Goal: Task Accomplishment & Management: Complete application form

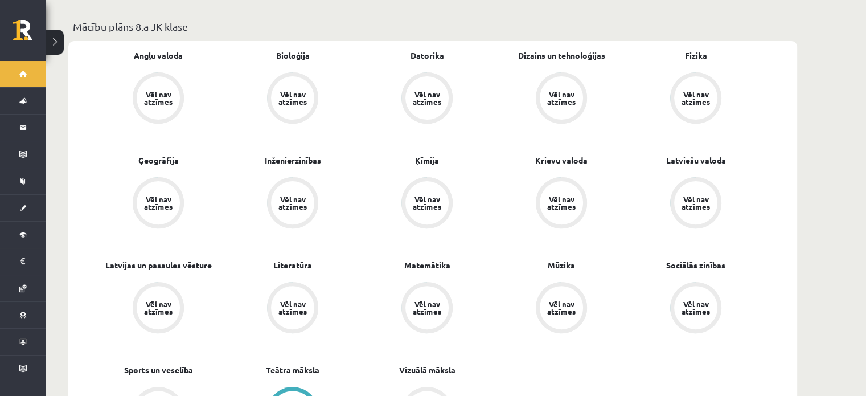
scroll to position [335, 0]
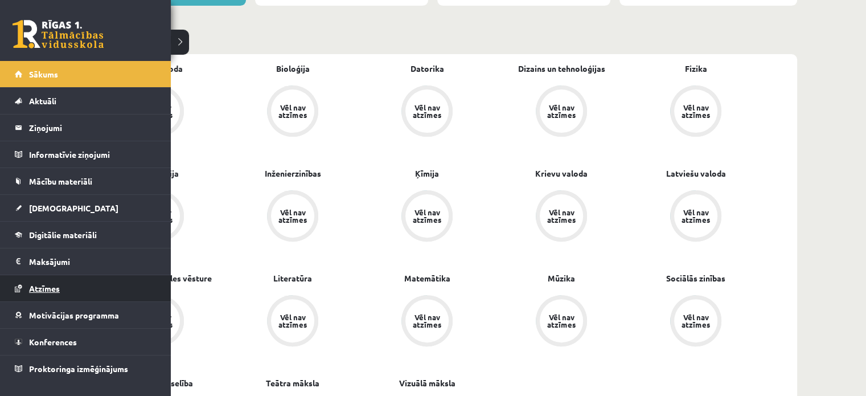
click at [63, 285] on link "Atzīmes" at bounding box center [86, 288] width 142 height 26
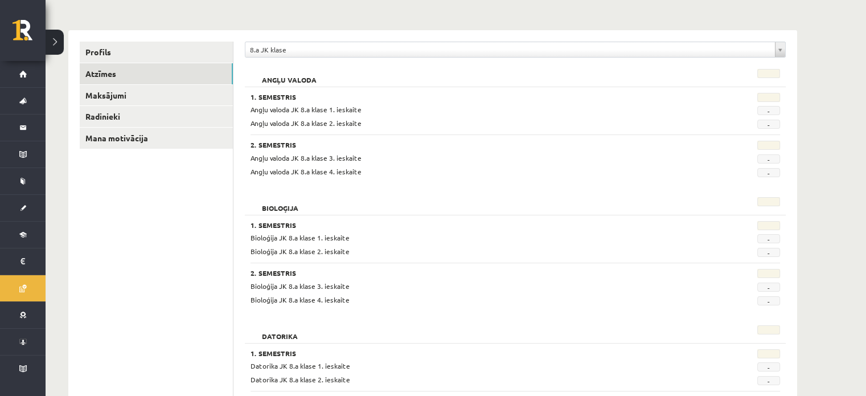
scroll to position [122, 0]
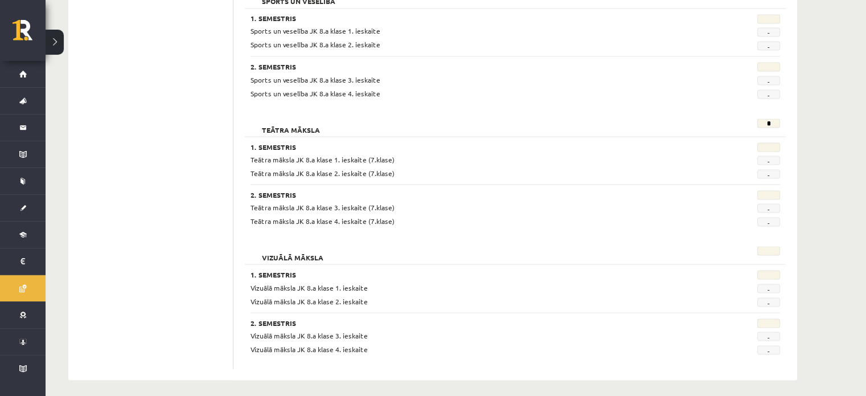
scroll to position [2120, 0]
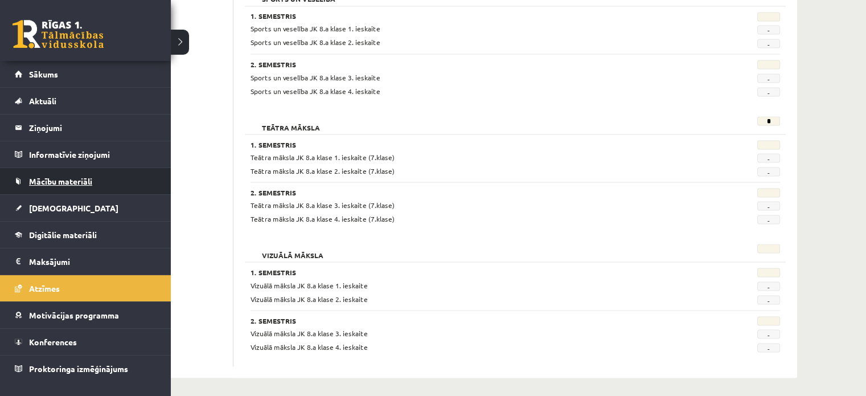
click at [66, 182] on span "Mācību materiāli" at bounding box center [60, 181] width 63 height 10
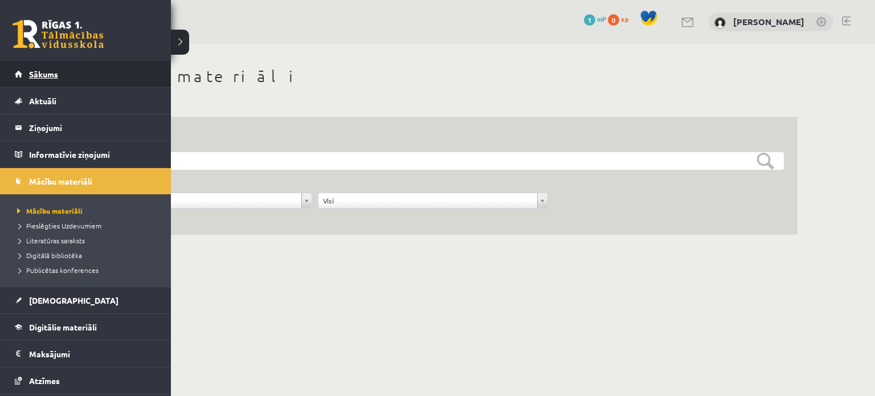
click at [45, 72] on span "Sākums" at bounding box center [43, 74] width 29 height 10
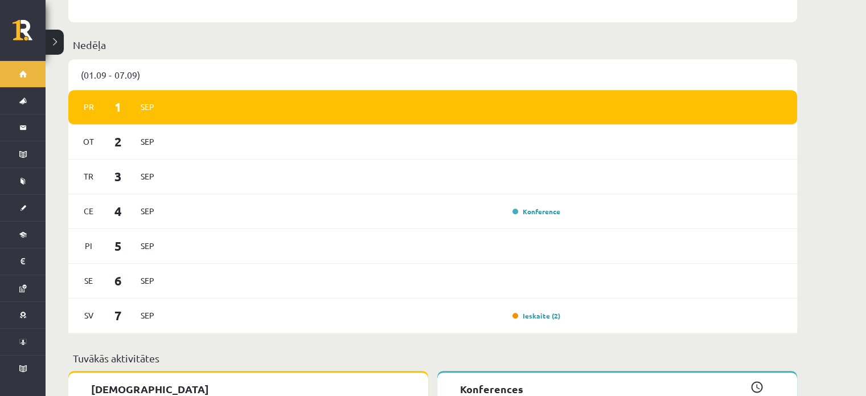
scroll to position [807, 0]
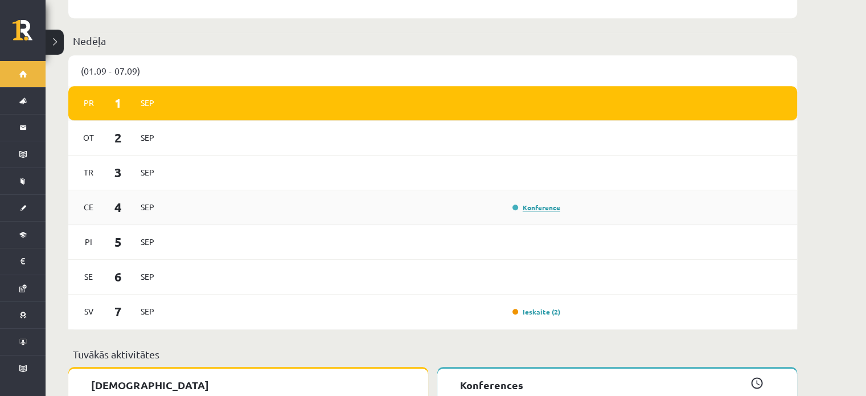
click at [548, 203] on link "Konference" at bounding box center [537, 207] width 48 height 9
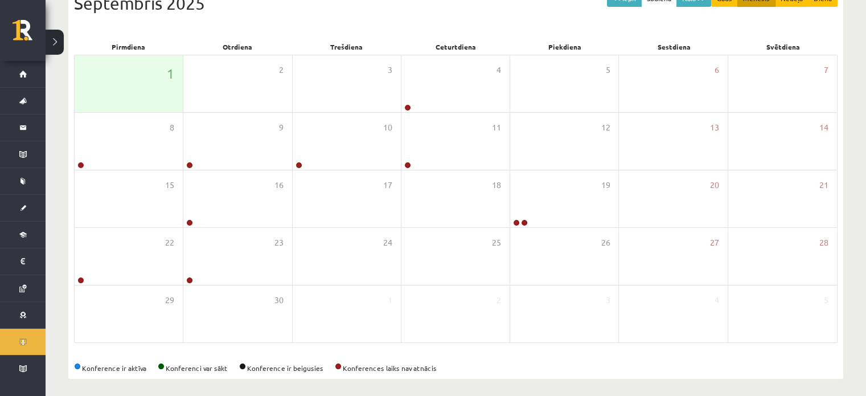
scroll to position [143, 0]
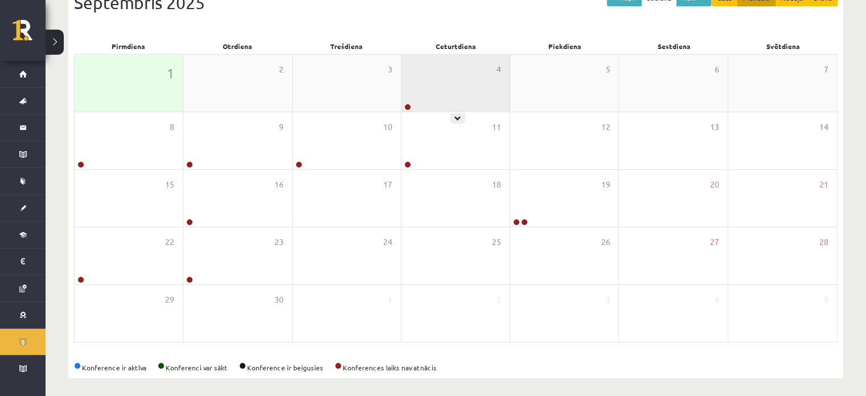
click at [454, 88] on div "4" at bounding box center [456, 83] width 108 height 57
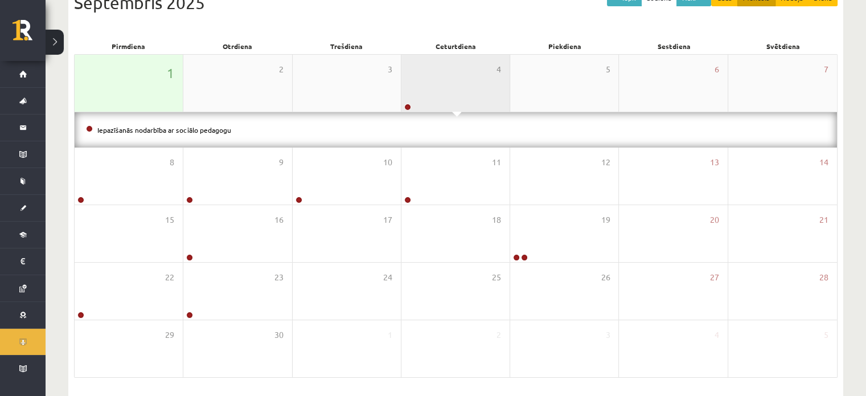
click at [456, 88] on div "4" at bounding box center [456, 83] width 108 height 57
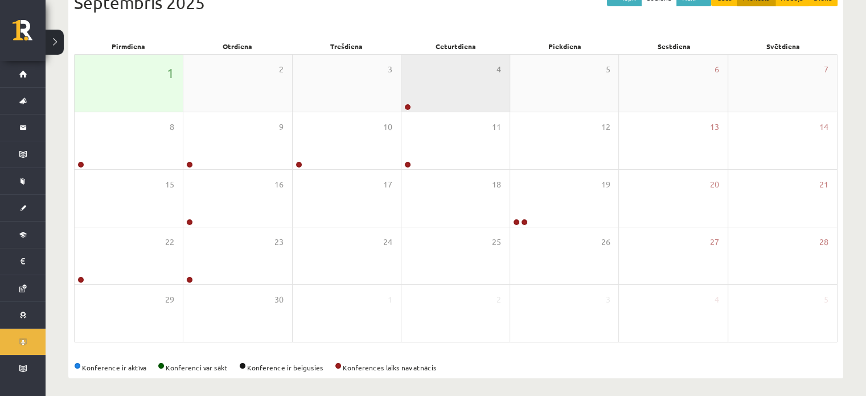
click at [439, 91] on div "4" at bounding box center [456, 83] width 108 height 57
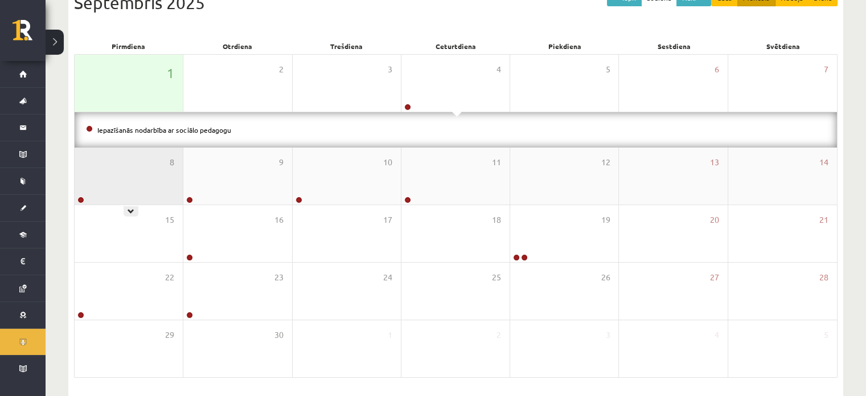
click at [170, 177] on div "8" at bounding box center [129, 176] width 108 height 57
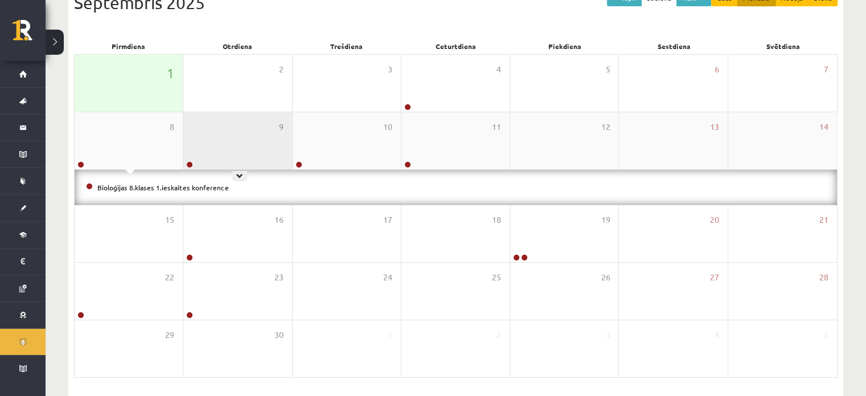
click at [218, 152] on div "9" at bounding box center [237, 140] width 108 height 57
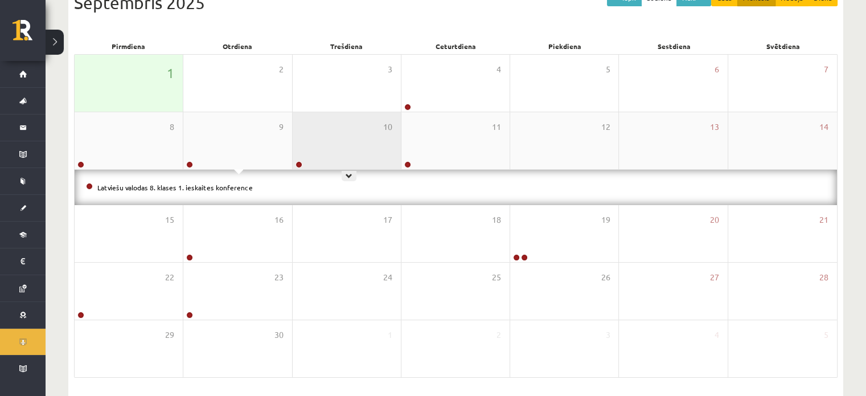
click at [309, 150] on div "10" at bounding box center [347, 140] width 108 height 57
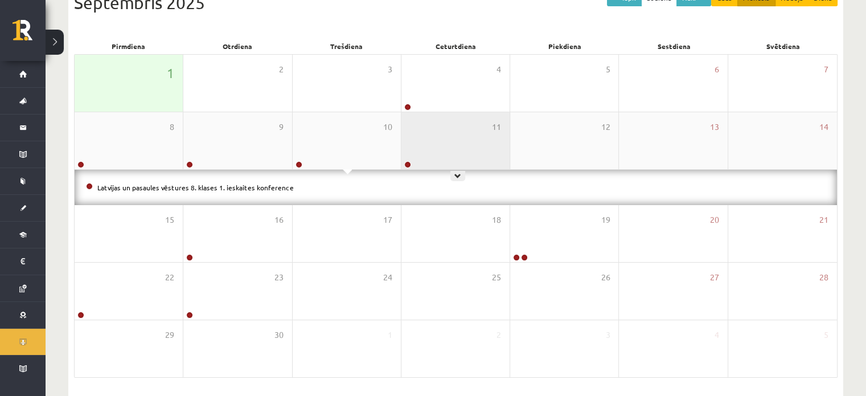
click at [435, 145] on div "11" at bounding box center [456, 140] width 108 height 57
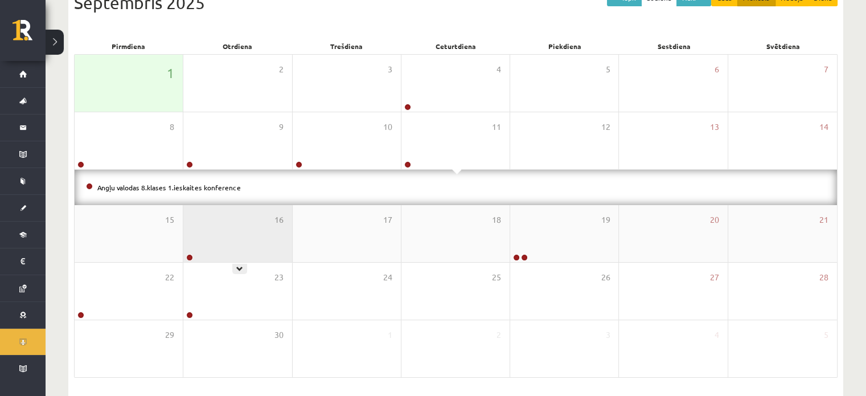
click at [214, 245] on div "16" at bounding box center [237, 233] width 108 height 57
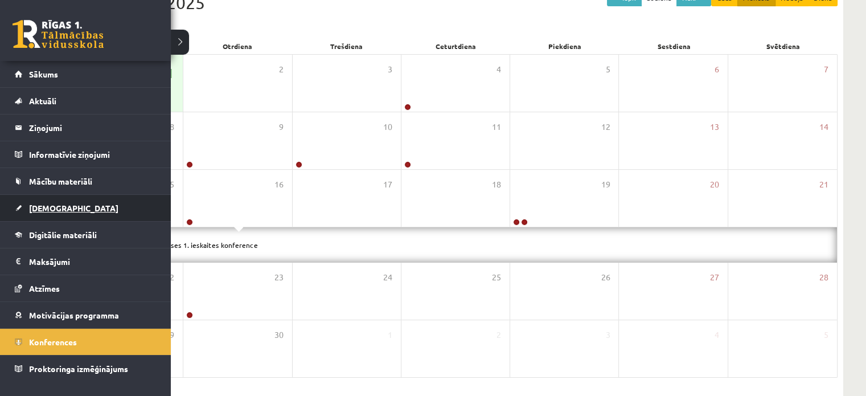
click at [49, 210] on span "[DEMOGRAPHIC_DATA]" at bounding box center [73, 208] width 89 height 10
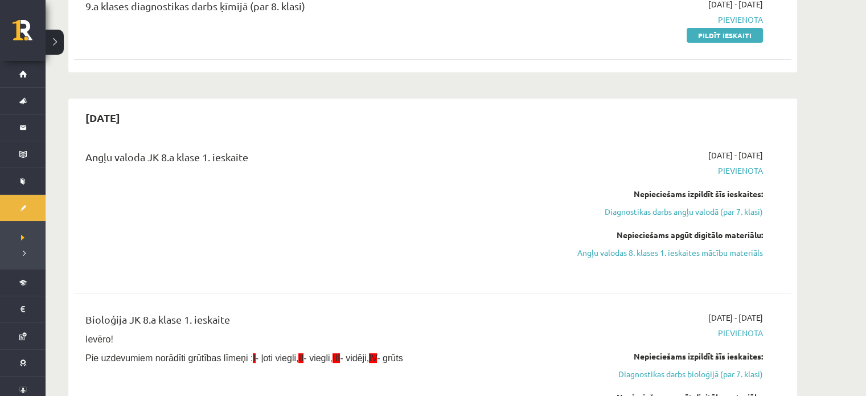
scroll to position [260, 0]
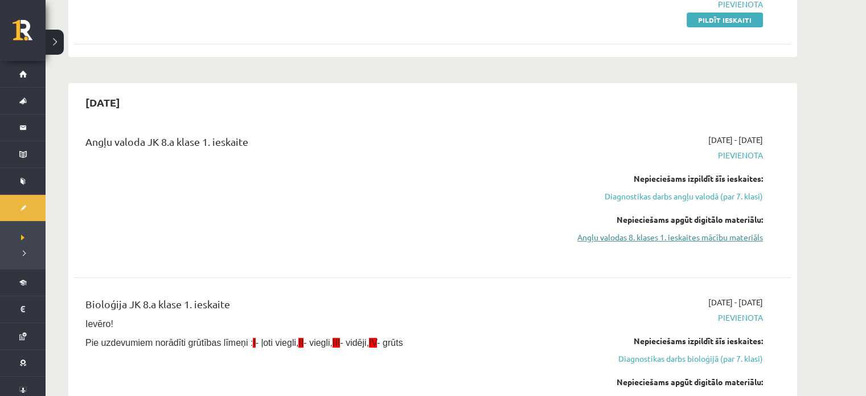
click at [742, 237] on link "Angļu valodas 8. klases 1. ieskaites mācību materiāls" at bounding box center [656, 237] width 215 height 12
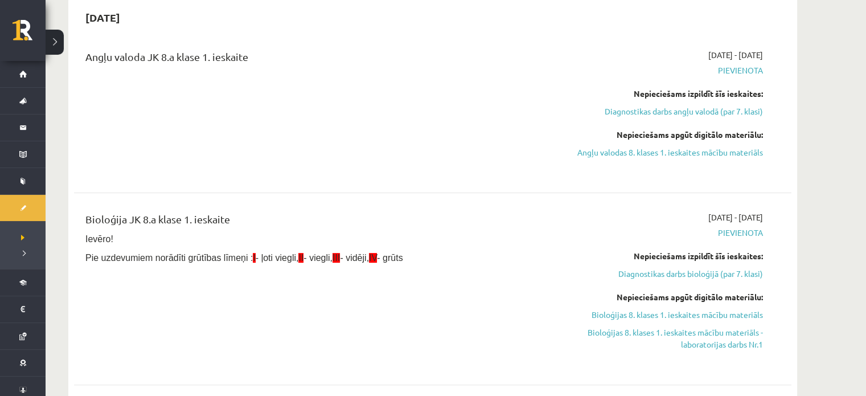
scroll to position [376, 0]
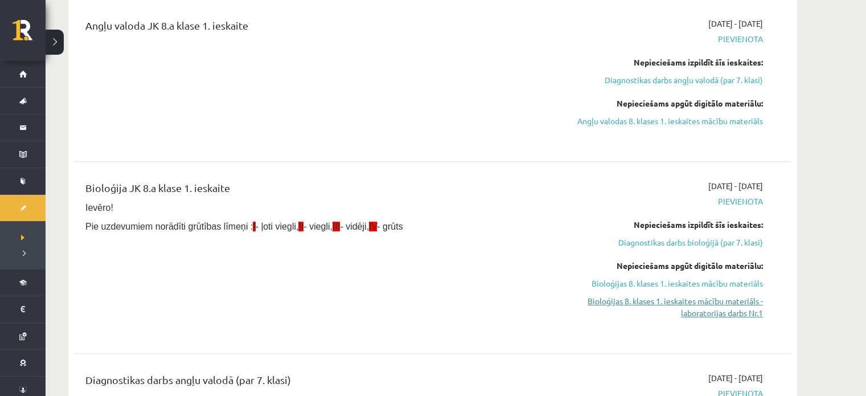
click at [723, 306] on link "Bioloģijas 8. klases 1. ieskaites mācību materiāls - laboratorijas darbs Nr.1" at bounding box center [656, 307] width 215 height 24
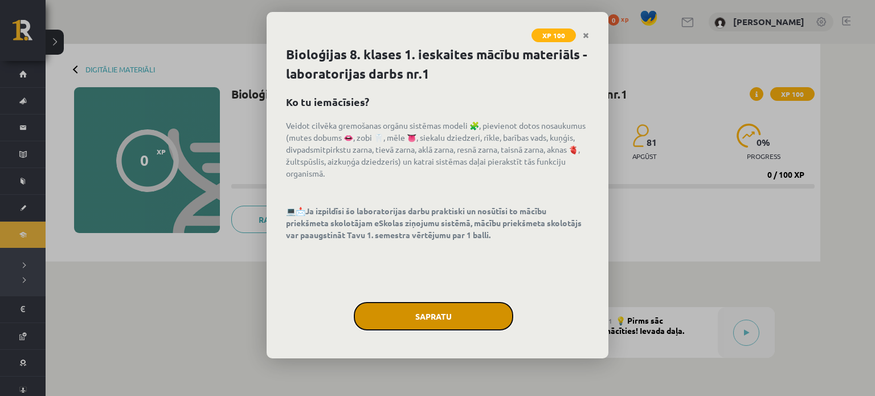
click at [450, 318] on button "Sapratu" at bounding box center [434, 316] width 160 height 28
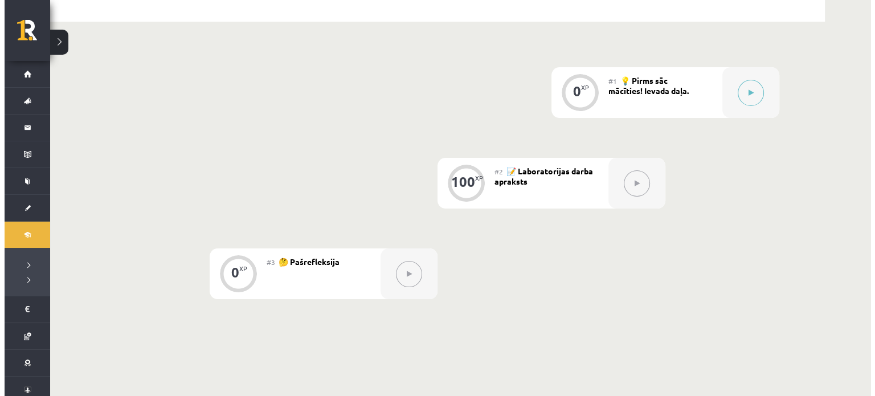
scroll to position [246, 0]
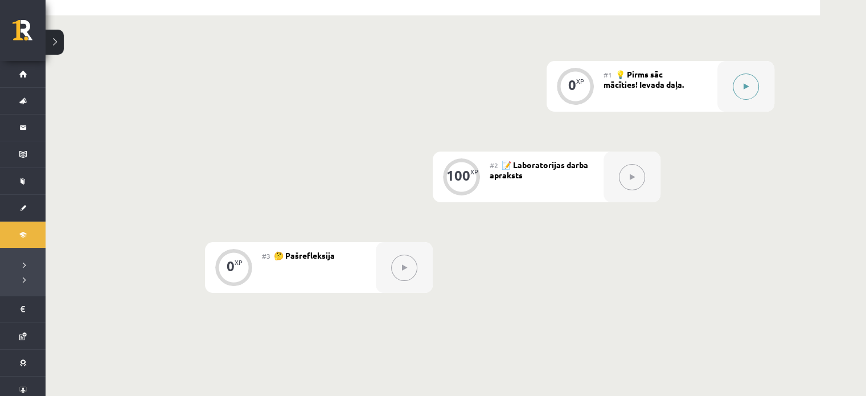
click at [739, 86] on button at bounding box center [746, 86] width 26 height 26
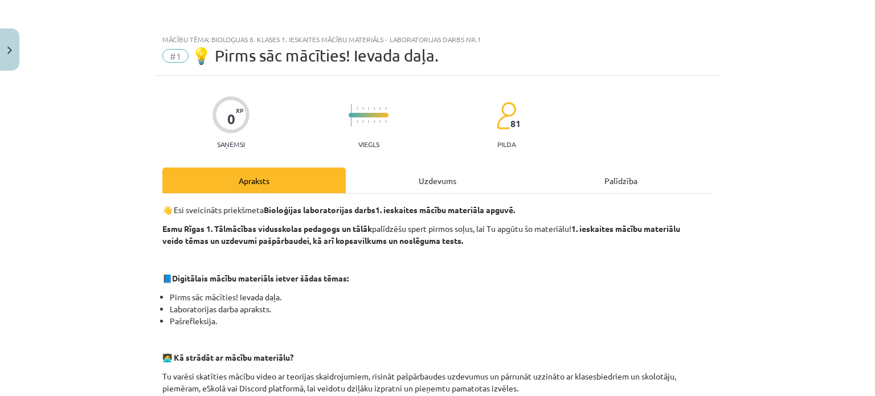
click at [302, 174] on div "Apraksts" at bounding box center [253, 180] width 183 height 26
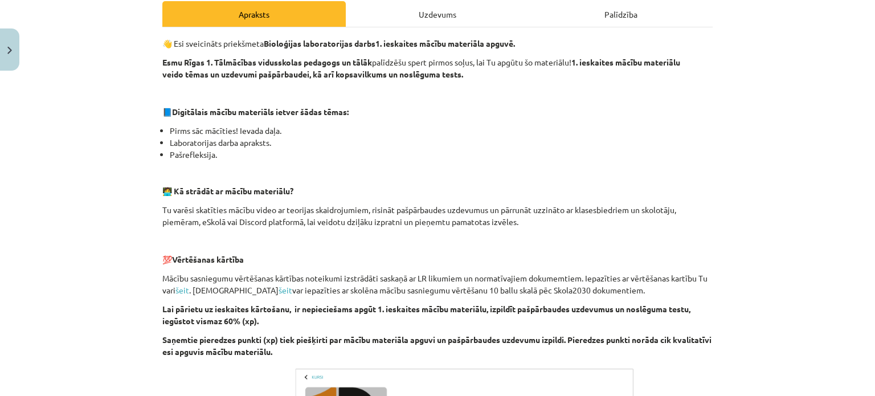
scroll to position [169, 0]
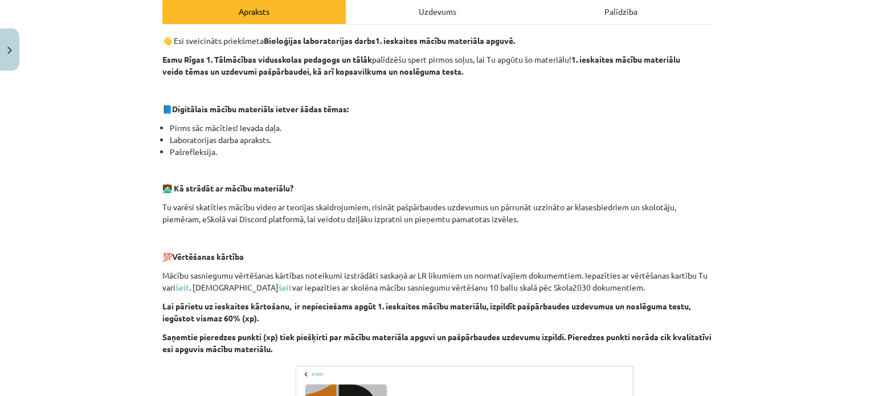
click at [442, 9] on div "Uzdevums" at bounding box center [437, 11] width 183 height 26
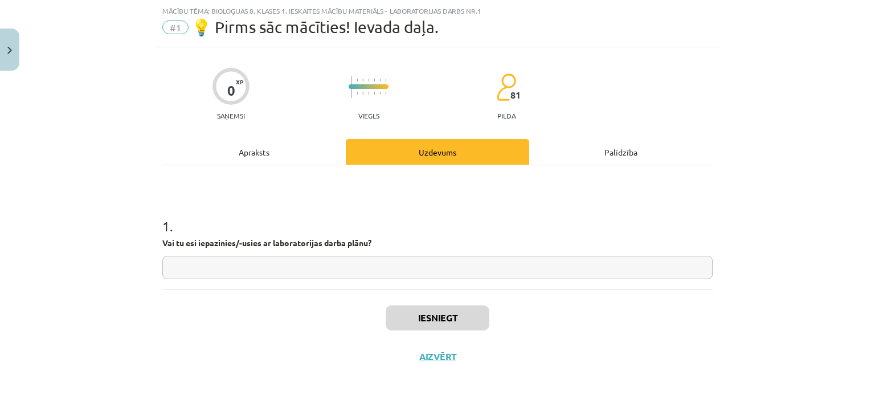
click at [249, 143] on div "Apraksts" at bounding box center [253, 152] width 183 height 26
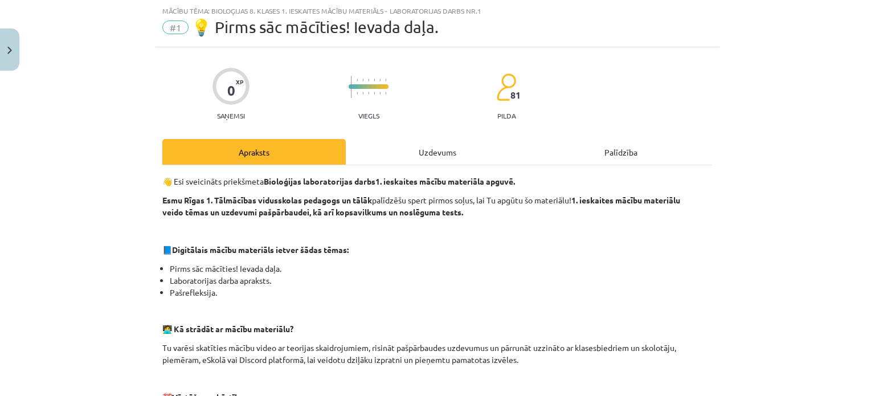
click at [431, 151] on div "Uzdevums" at bounding box center [437, 152] width 183 height 26
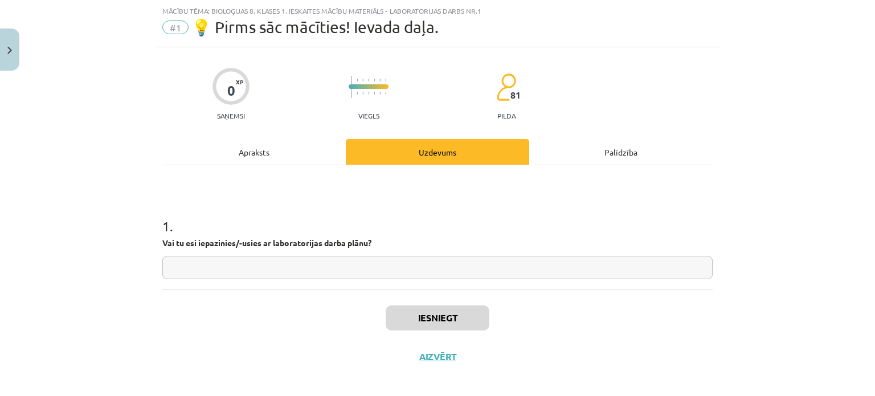
click at [337, 269] on input "text" at bounding box center [437, 267] width 550 height 23
type input "**"
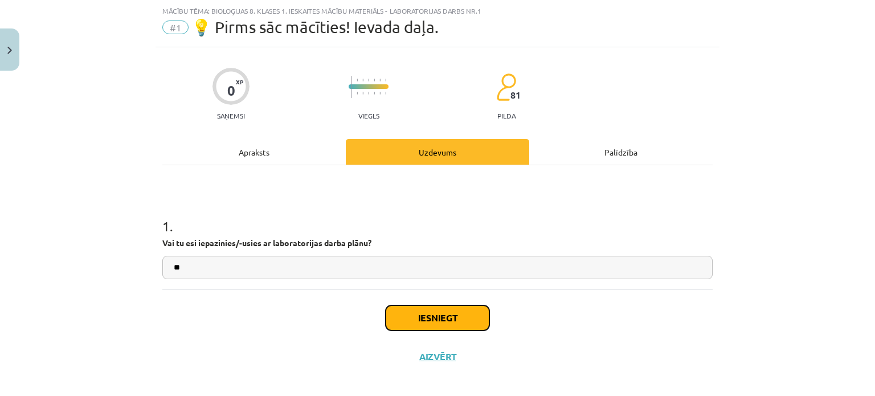
click at [408, 316] on button "Iesniegt" at bounding box center [438, 317] width 104 height 25
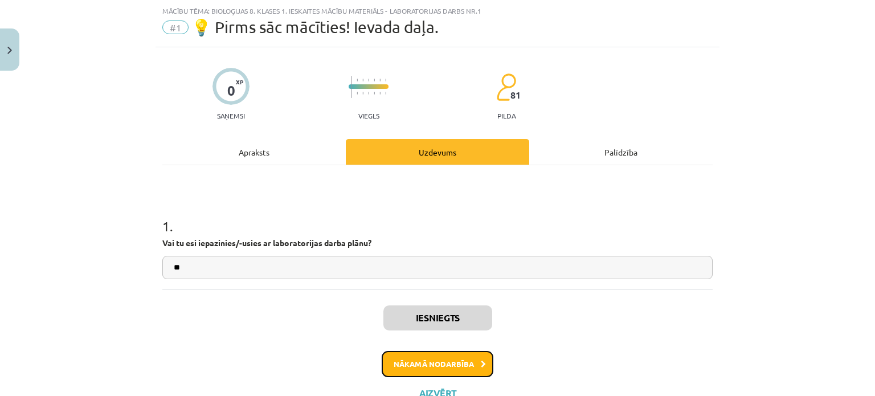
click at [478, 357] on button "Nākamā nodarbība" at bounding box center [438, 364] width 112 height 26
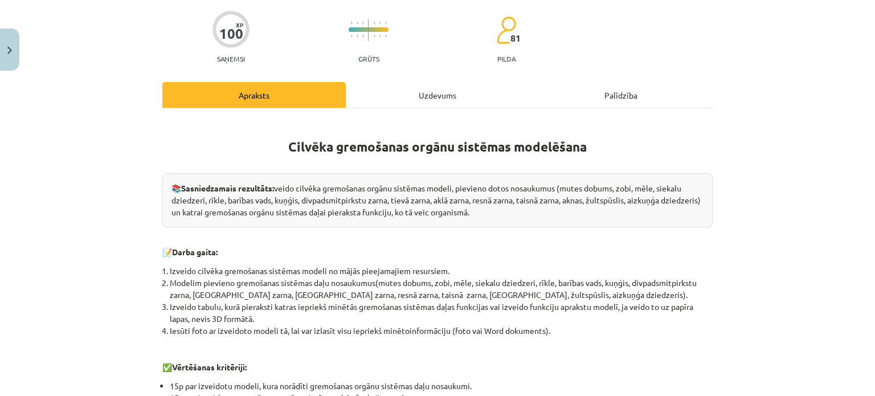
scroll to position [78, 0]
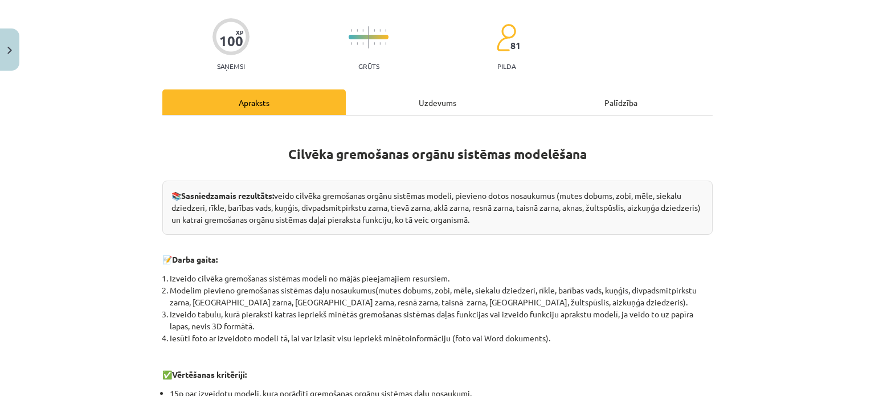
click at [427, 103] on div "Uzdevums" at bounding box center [437, 102] width 183 height 26
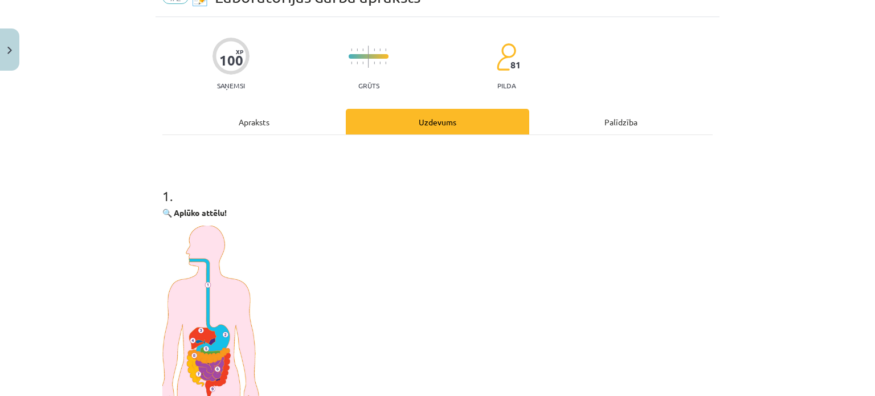
scroll to position [69, 0]
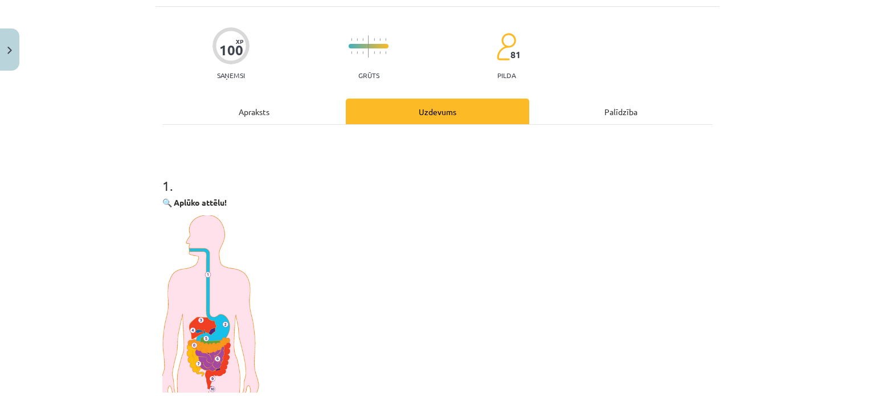
click at [256, 113] on div "Apraksts" at bounding box center [253, 112] width 183 height 26
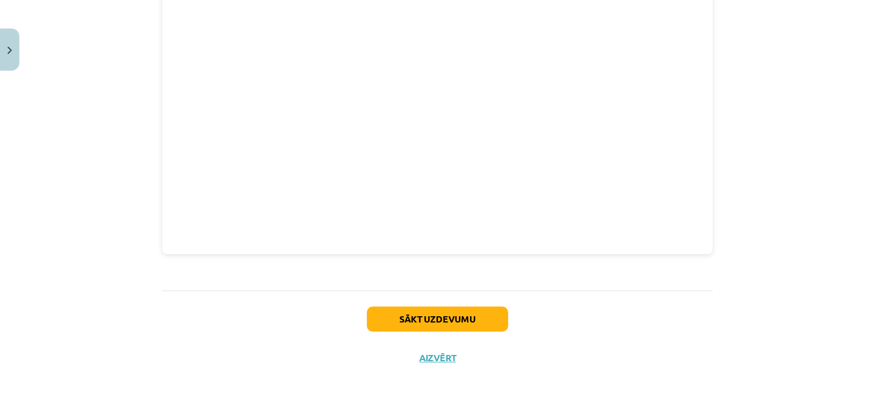
scroll to position [614, 0]
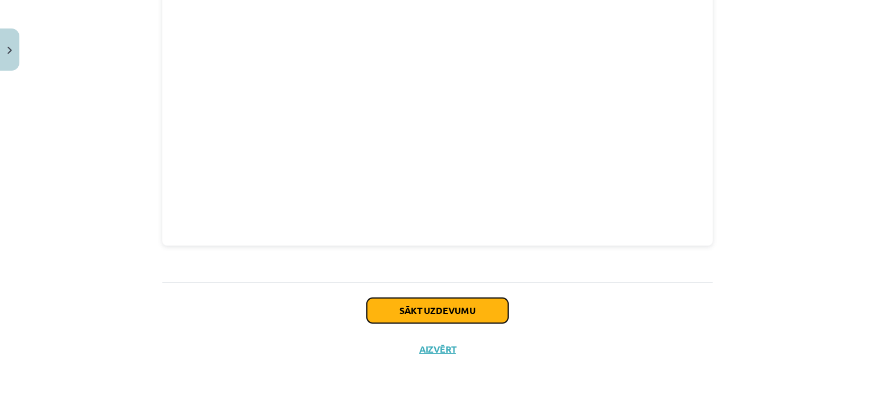
click at [456, 309] on button "Sākt uzdevumu" at bounding box center [437, 310] width 141 height 25
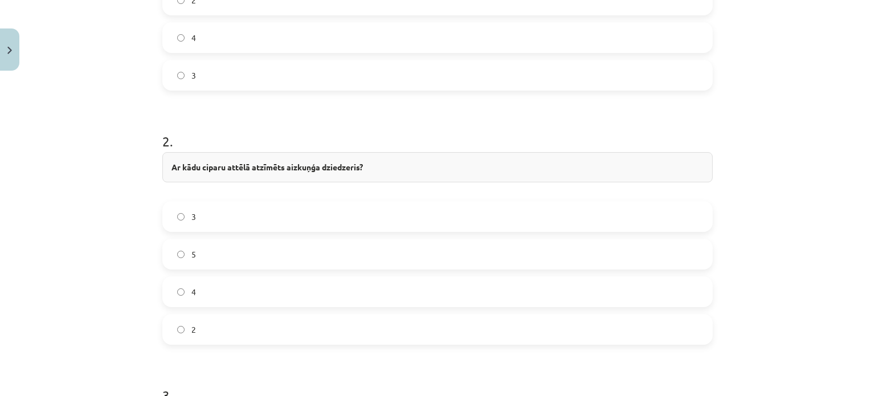
scroll to position [576, 0]
click at [171, 251] on label "5" at bounding box center [437, 248] width 548 height 28
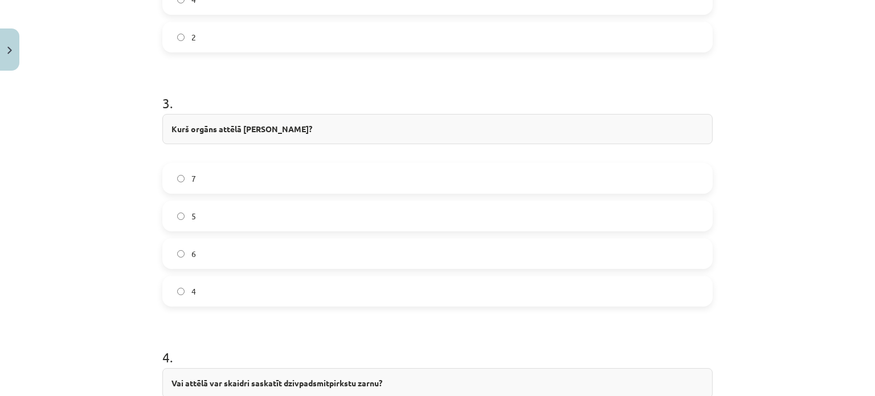
scroll to position [865, 0]
click at [297, 298] on label "4" at bounding box center [437, 289] width 548 height 28
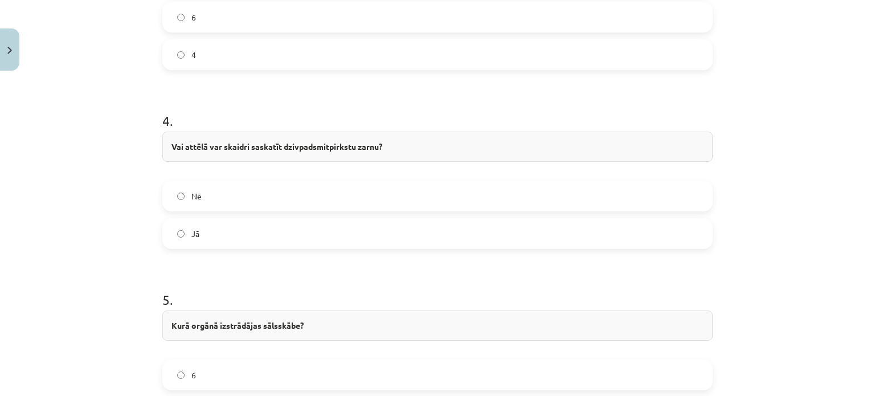
scroll to position [1097, 0]
click at [485, 232] on label "Jā" at bounding box center [437, 236] width 548 height 28
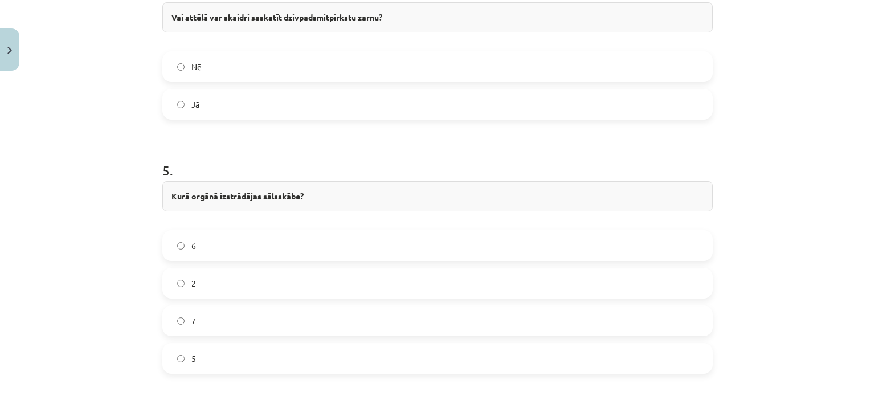
scroll to position [1251, 0]
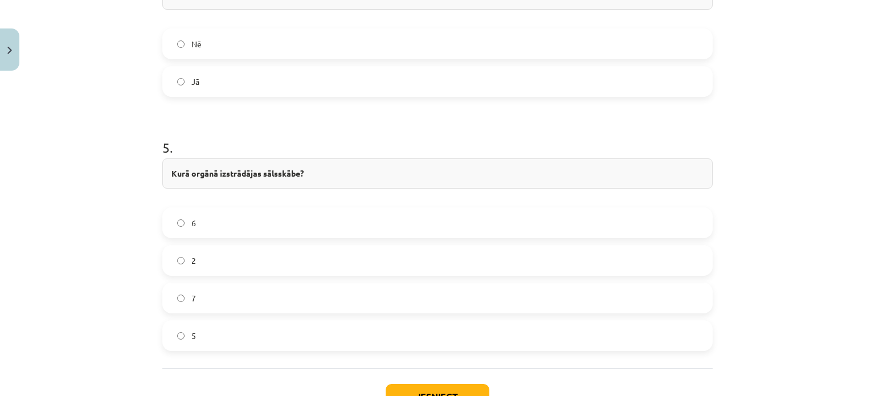
click at [589, 268] on label "2" at bounding box center [437, 260] width 548 height 28
click at [437, 394] on button "Iesniegt" at bounding box center [438, 396] width 104 height 25
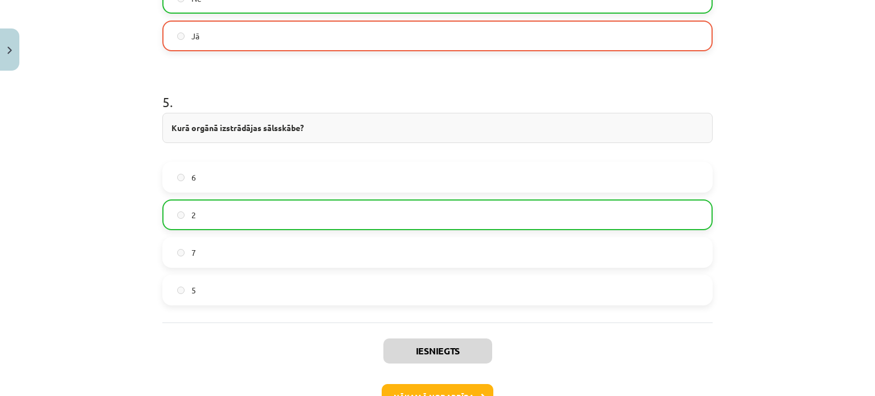
scroll to position [1372, 0]
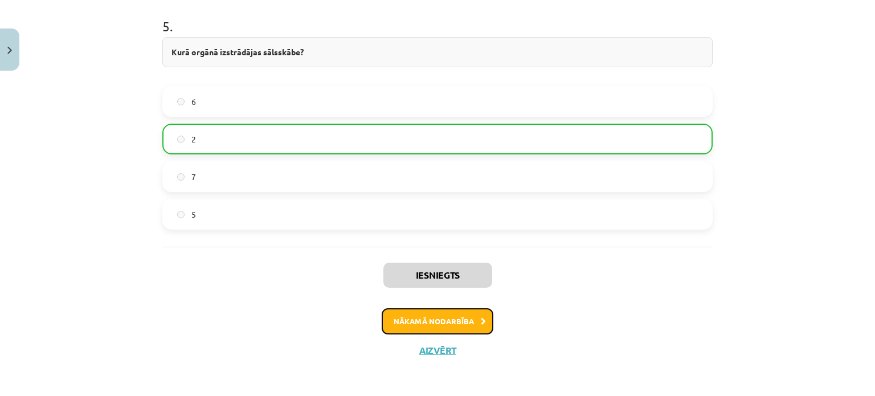
click at [459, 323] on button "Nākamā nodarbība" at bounding box center [438, 321] width 112 height 26
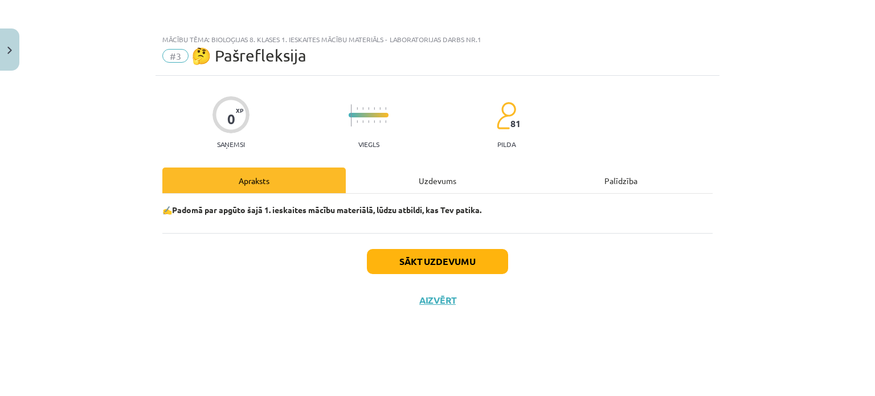
click at [469, 248] on div "Sākt uzdevumu Aizvērt" at bounding box center [437, 273] width 550 height 80
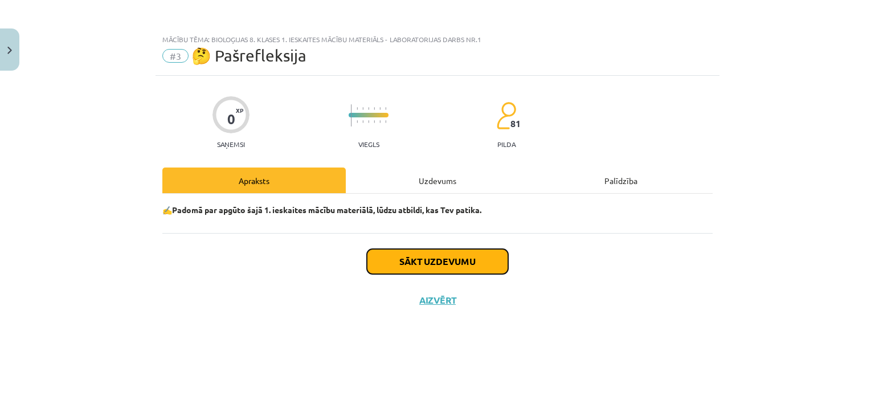
click at [471, 257] on button "Sākt uzdevumu" at bounding box center [437, 261] width 141 height 25
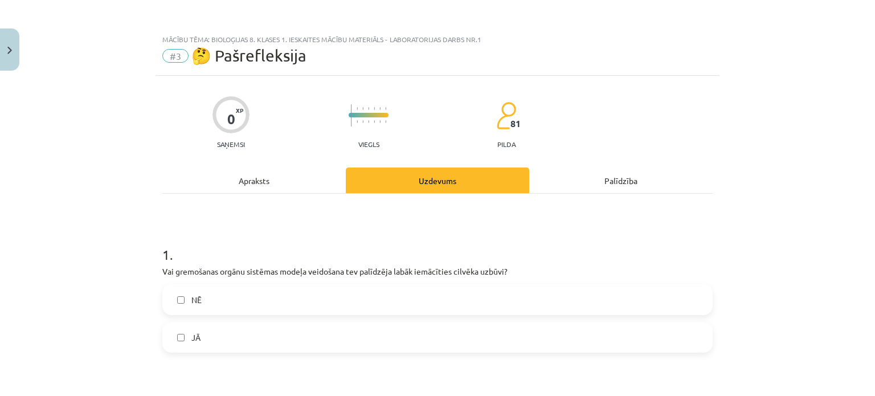
click at [322, 176] on div "Apraksts" at bounding box center [253, 180] width 183 height 26
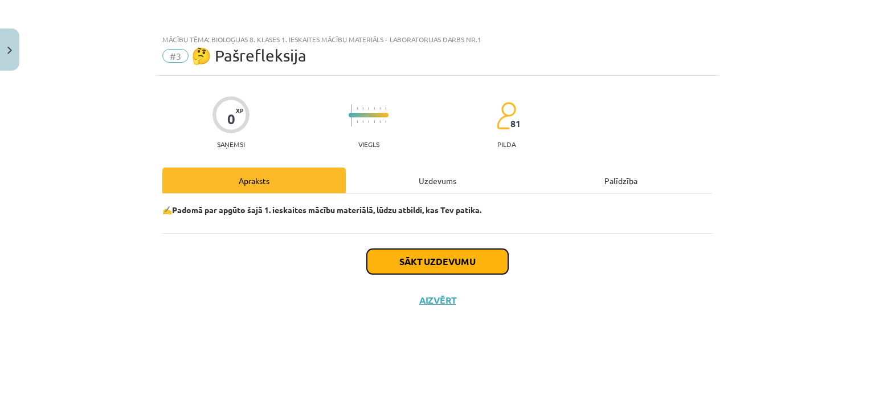
click at [481, 254] on button "Sākt uzdevumu" at bounding box center [437, 261] width 141 height 25
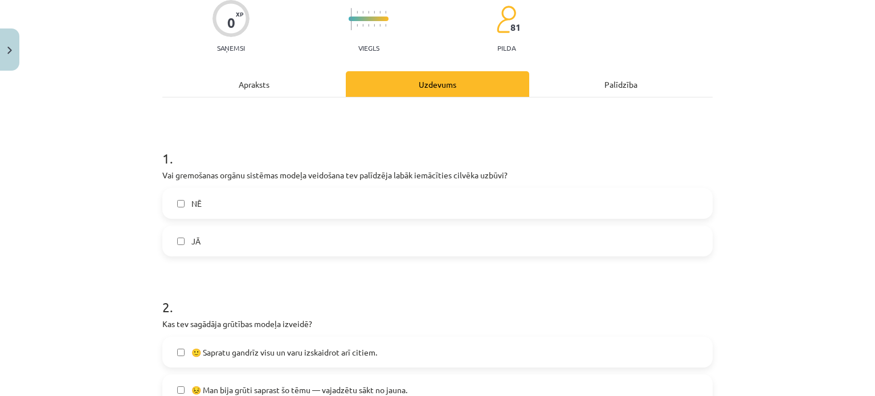
scroll to position [94, 0]
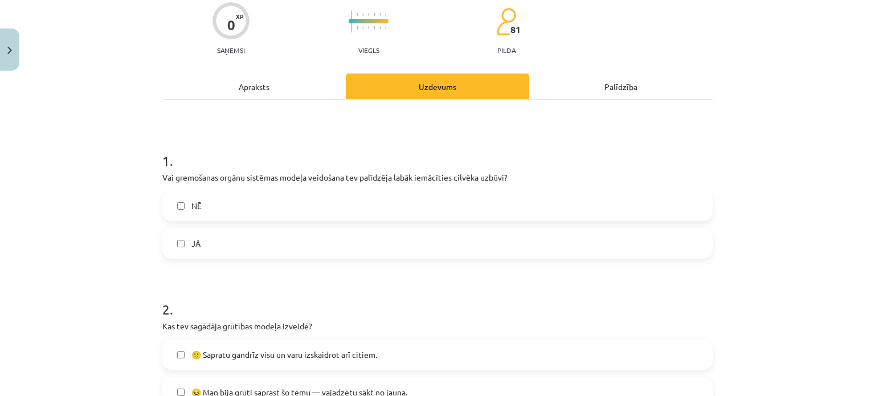
click at [558, 248] on label "JĀ" at bounding box center [437, 243] width 548 height 28
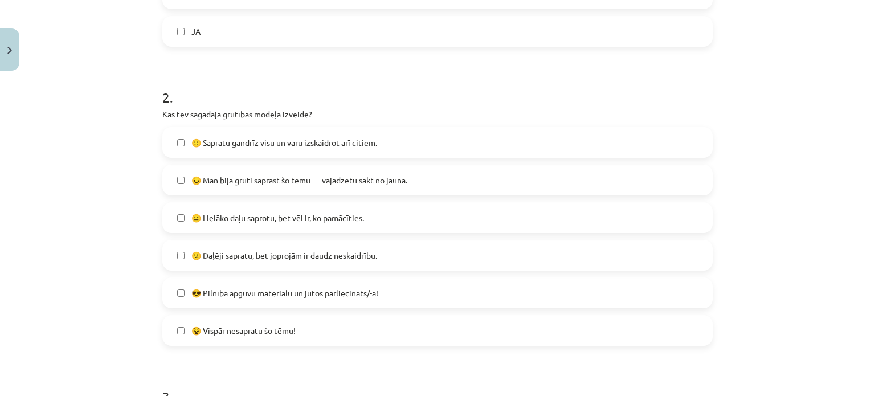
scroll to position [305, 0]
click at [605, 145] on label "🙂 Sapratu gandrīz visu un varu izskaidrot arī citiem." at bounding box center [437, 143] width 548 height 28
click at [526, 220] on label "😐 Lielāko daļu saprotu, bet vēl ir, ko pamācīties." at bounding box center [437, 218] width 548 height 28
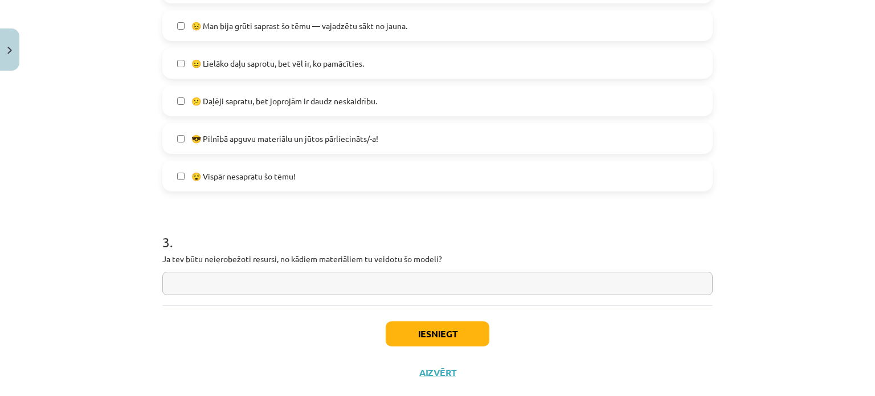
scroll to position [484, 0]
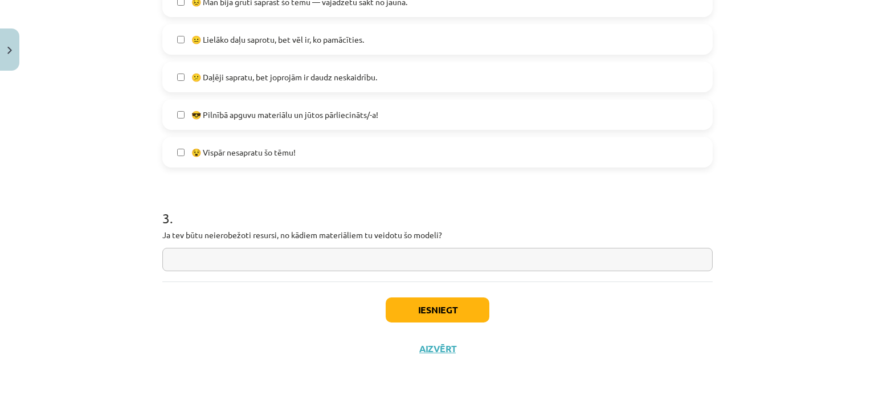
click at [685, 265] on input "text" at bounding box center [437, 259] width 550 height 23
click at [583, 255] on input "text" at bounding box center [437, 259] width 550 height 23
type input "**********"
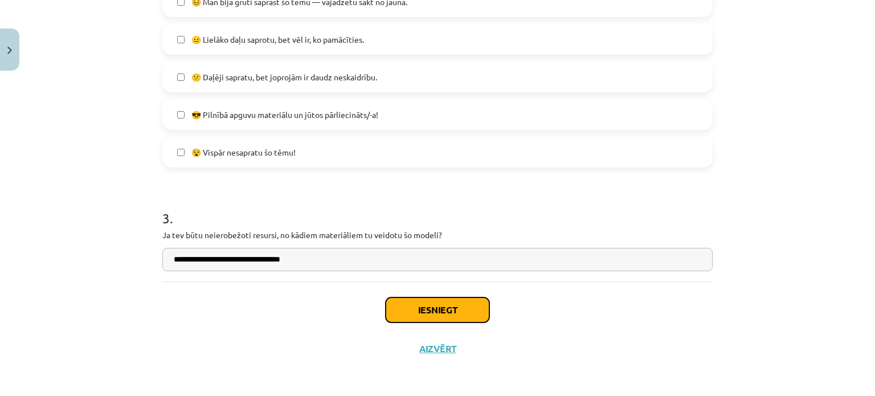
click at [473, 301] on button "Iesniegt" at bounding box center [438, 309] width 104 height 25
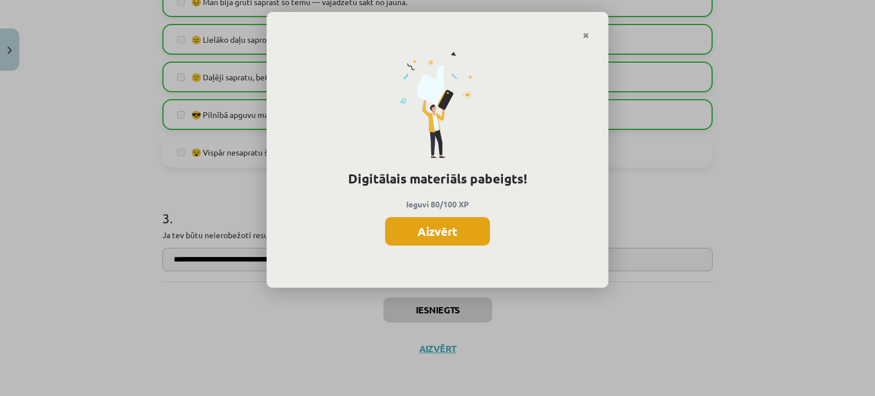
click at [437, 239] on button "Aizvērt" at bounding box center [437, 231] width 105 height 28
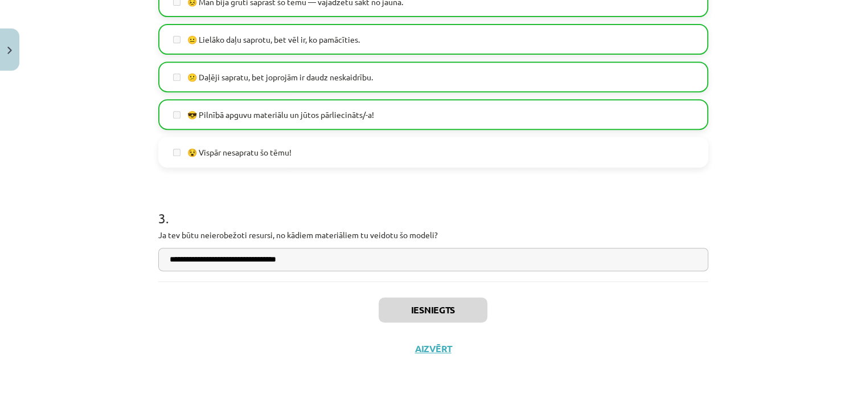
scroll to position [137, 0]
click at [417, 347] on button "Aizvērt" at bounding box center [433, 348] width 43 height 11
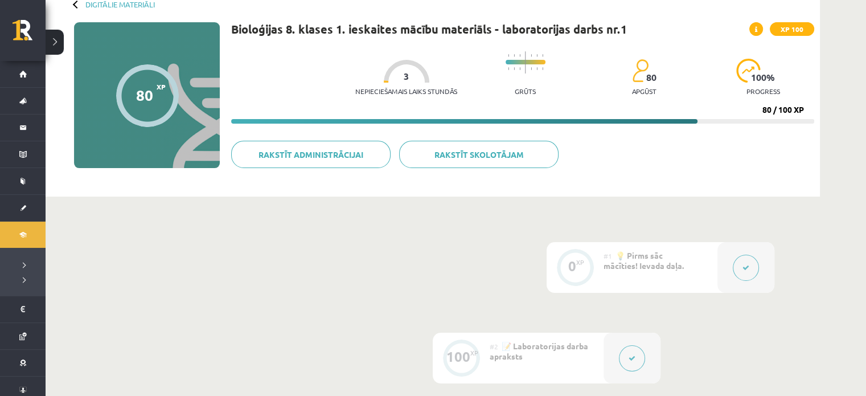
scroll to position [62, 0]
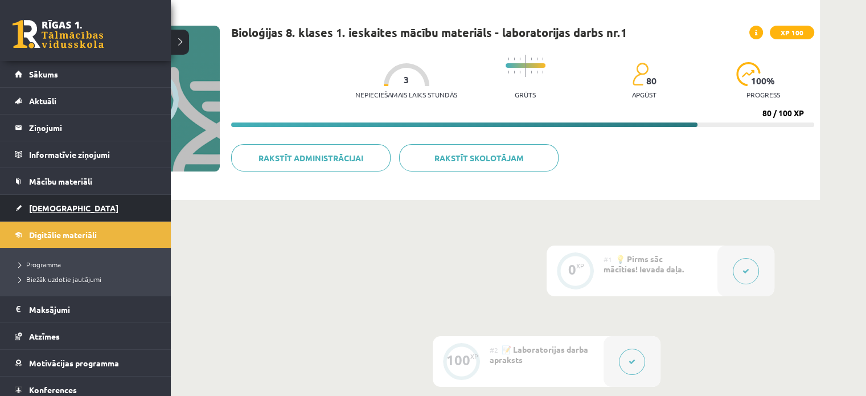
click at [34, 211] on span "[DEMOGRAPHIC_DATA]" at bounding box center [73, 208] width 89 height 10
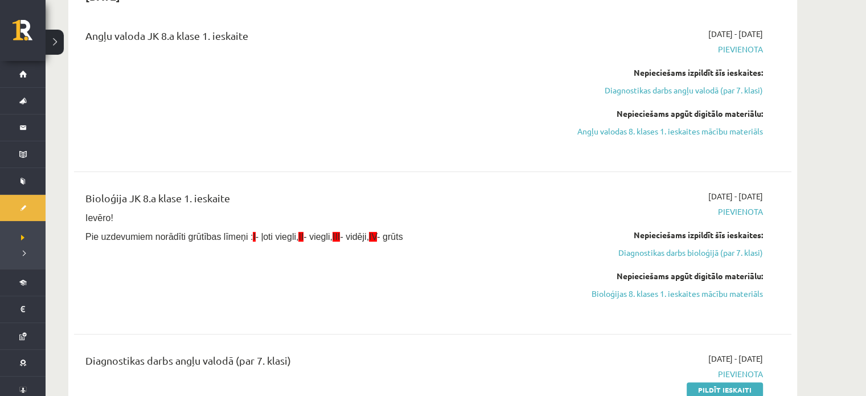
scroll to position [382, 0]
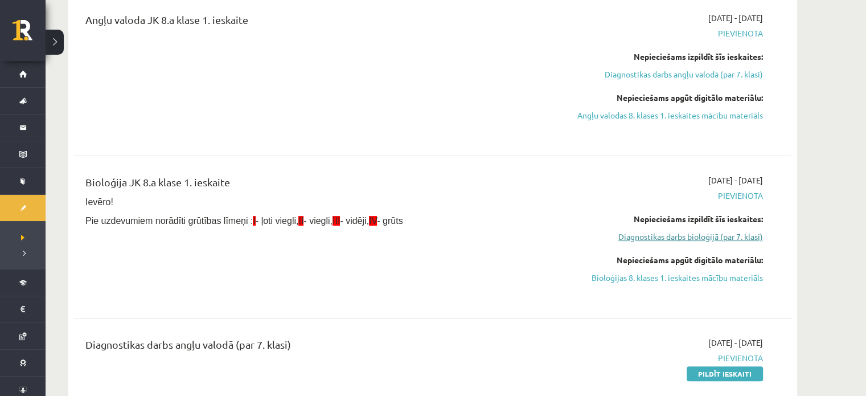
click at [738, 236] on link "Diagnostikas darbs bioloģijā (par 7. klasi)" at bounding box center [656, 237] width 215 height 12
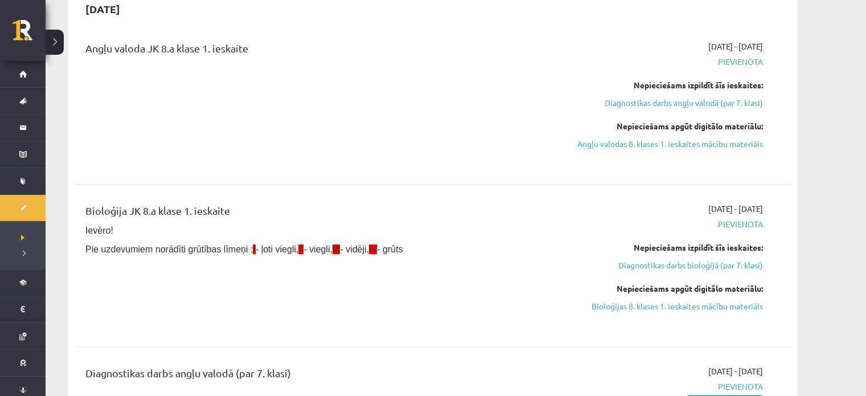
scroll to position [385, 0]
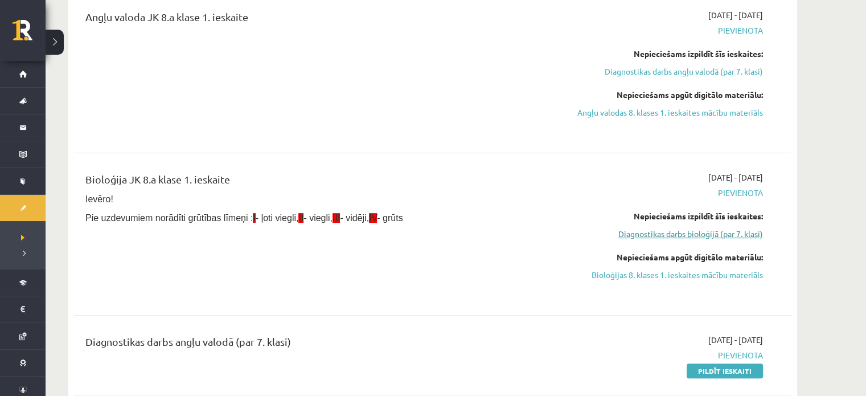
click at [709, 232] on link "Diagnostikas darbs bioloģijā (par 7. klasi)" at bounding box center [656, 234] width 215 height 12
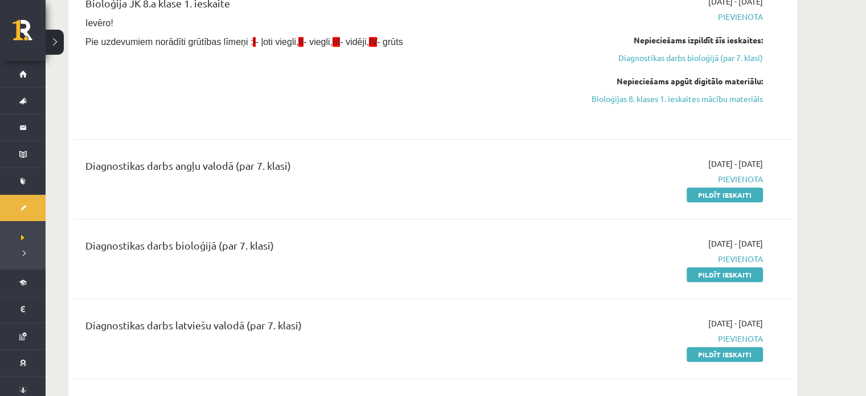
scroll to position [576, 0]
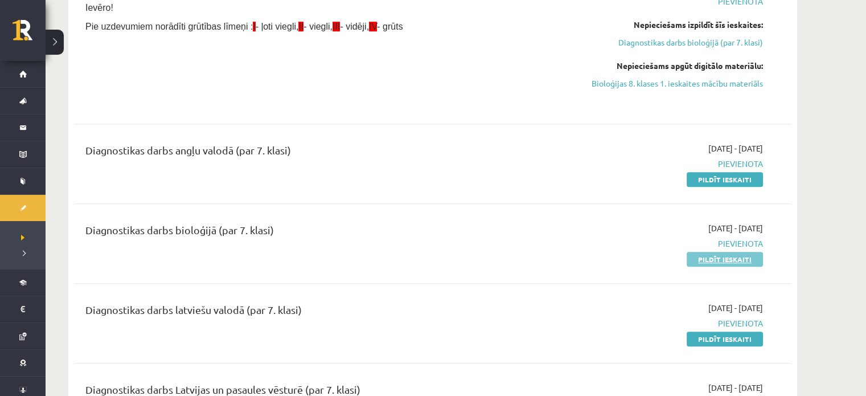
click at [747, 257] on link "Pildīt ieskaiti" at bounding box center [725, 259] width 76 height 15
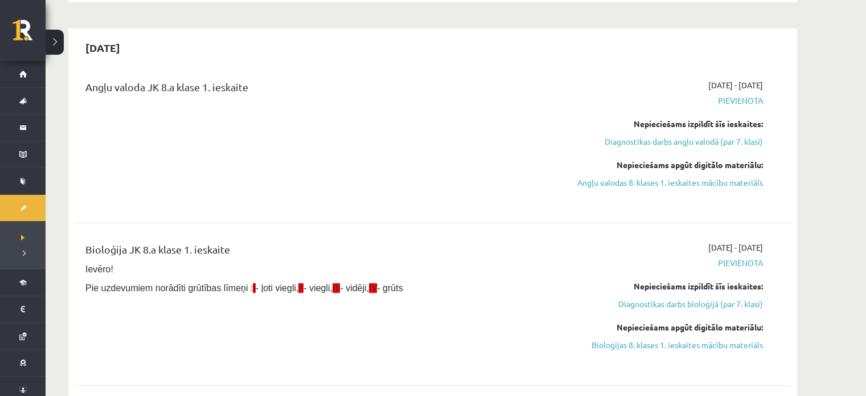
scroll to position [346, 0]
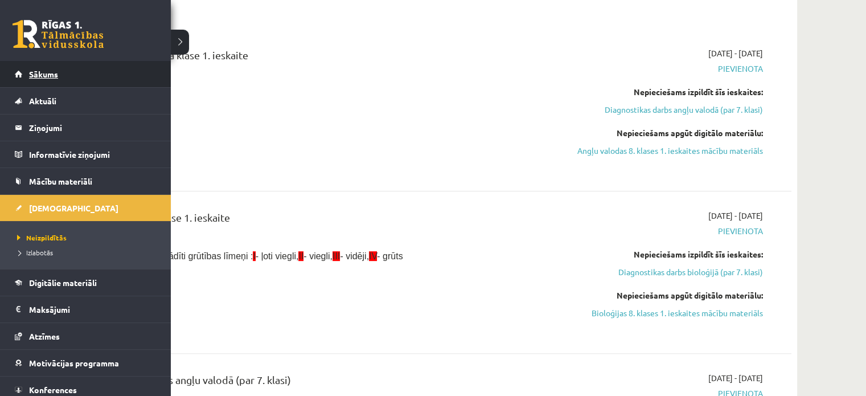
click at [42, 72] on span "Sākums" at bounding box center [43, 74] width 29 height 10
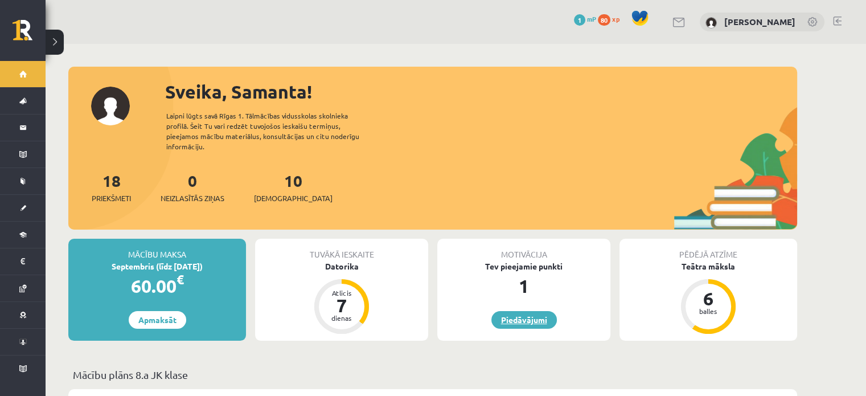
click at [522, 311] on link "Piedāvājumi" at bounding box center [525, 320] width 66 height 18
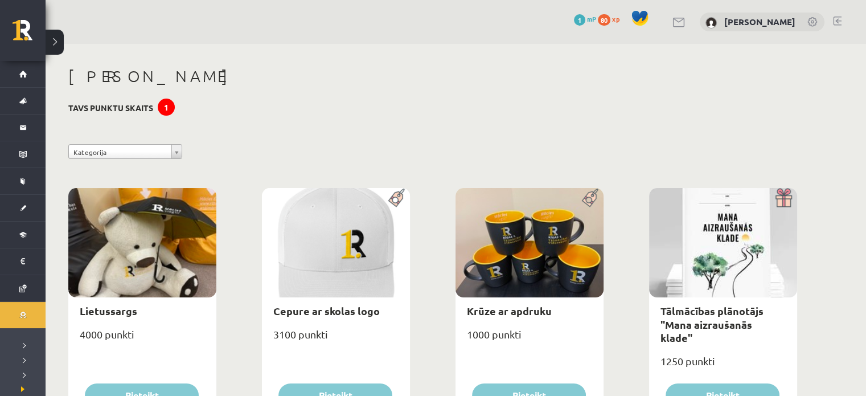
click at [162, 107] on div "1" at bounding box center [166, 107] width 17 height 17
click at [598, 21] on span "80" at bounding box center [604, 19] width 13 height 11
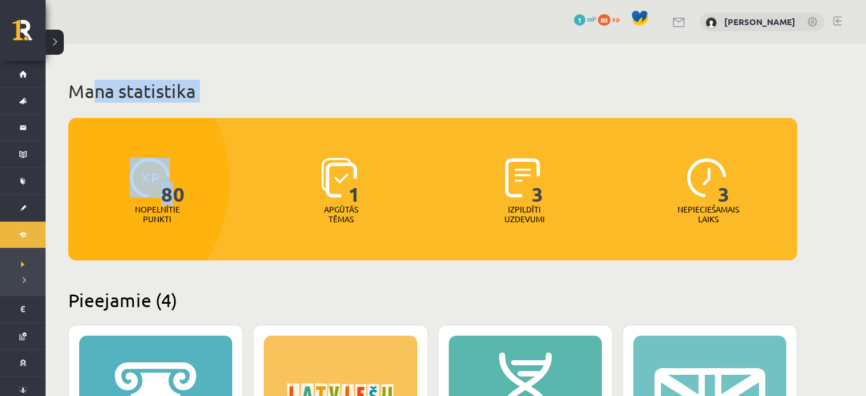
drag, startPoint x: 178, startPoint y: 198, endPoint x: 91, endPoint y: 59, distance: 163.8
click at [56, 42] on button at bounding box center [55, 42] width 18 height 25
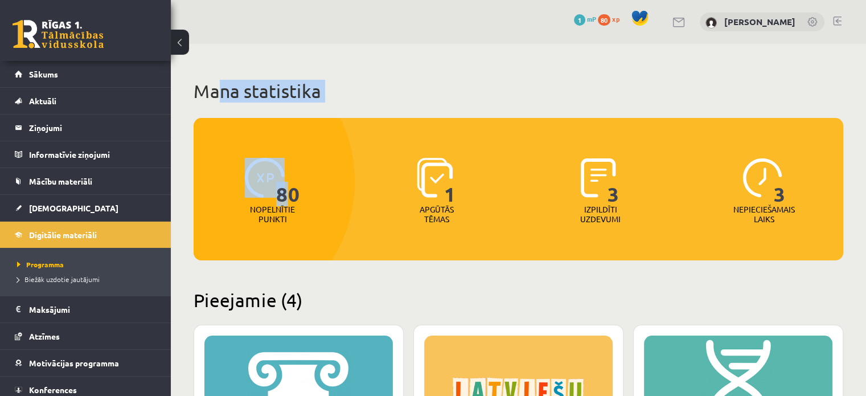
click at [395, 80] on h1 "Mana statistika" at bounding box center [519, 91] width 650 height 23
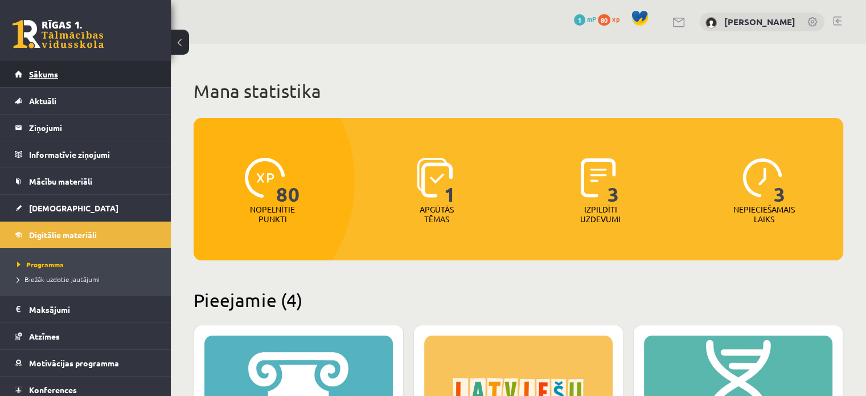
click at [131, 73] on link "Sākums" at bounding box center [86, 74] width 142 height 26
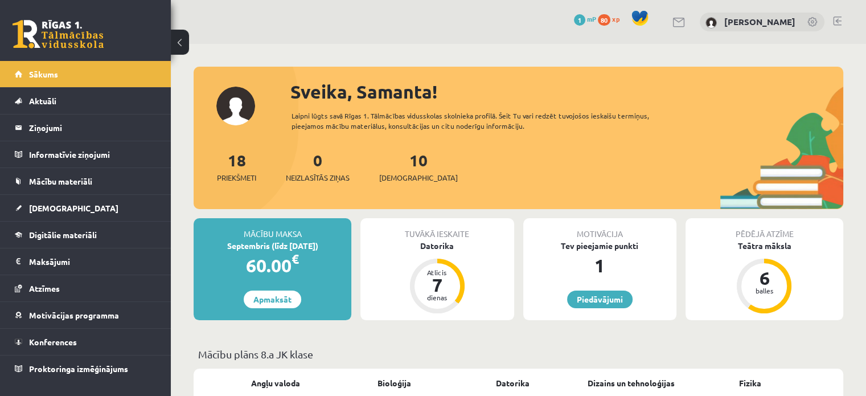
click at [182, 40] on button at bounding box center [180, 42] width 18 height 25
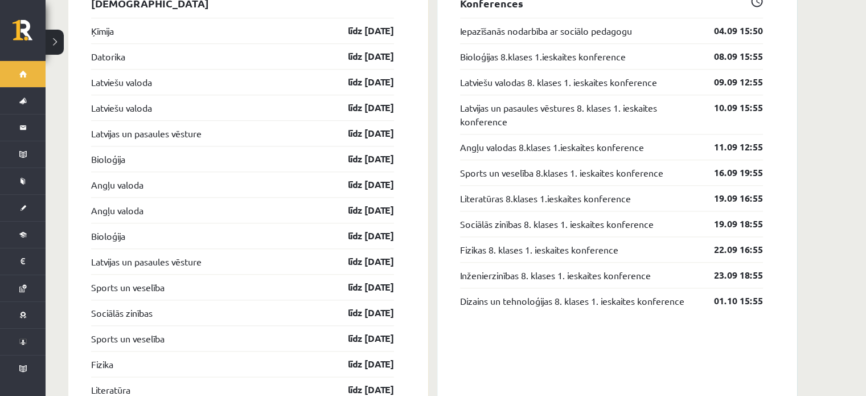
scroll to position [1235, 0]
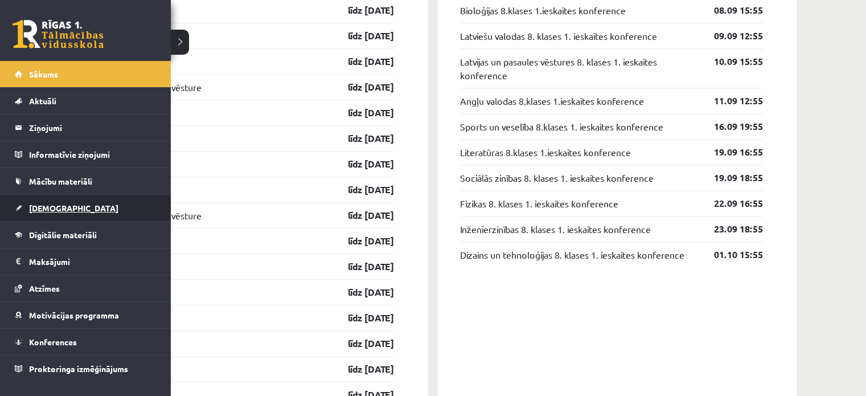
click at [36, 207] on span "[DEMOGRAPHIC_DATA]" at bounding box center [73, 208] width 89 height 10
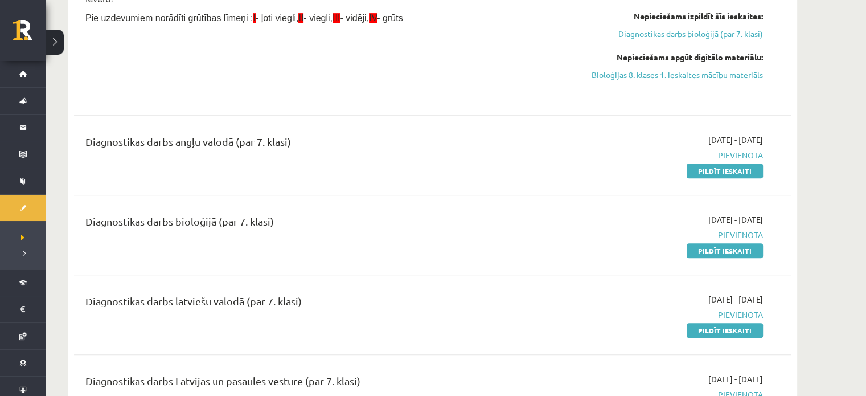
scroll to position [600, 0]
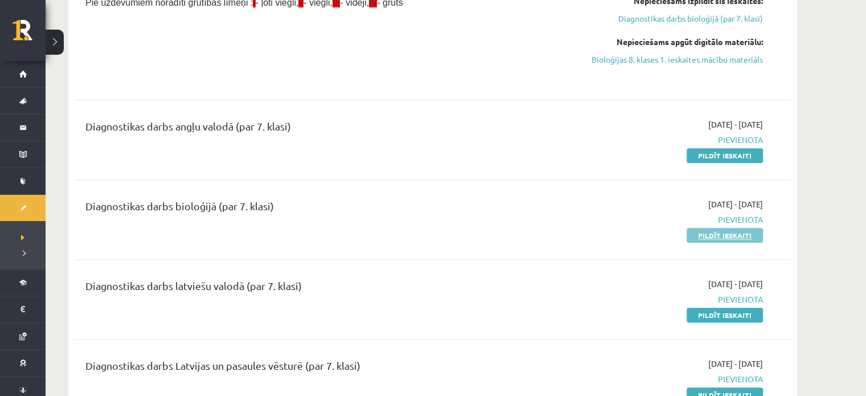
click at [709, 234] on link "Pildīt ieskaiti" at bounding box center [725, 235] width 76 height 15
click at [735, 236] on link "Pildīt ieskaiti" at bounding box center [725, 235] width 76 height 15
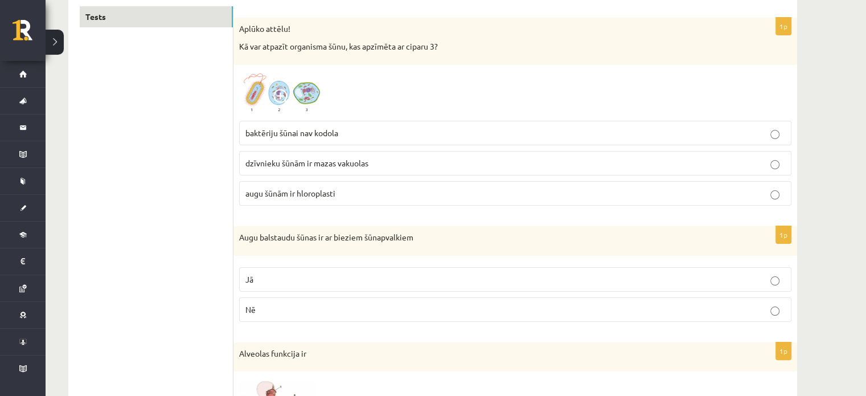
scroll to position [206, 0]
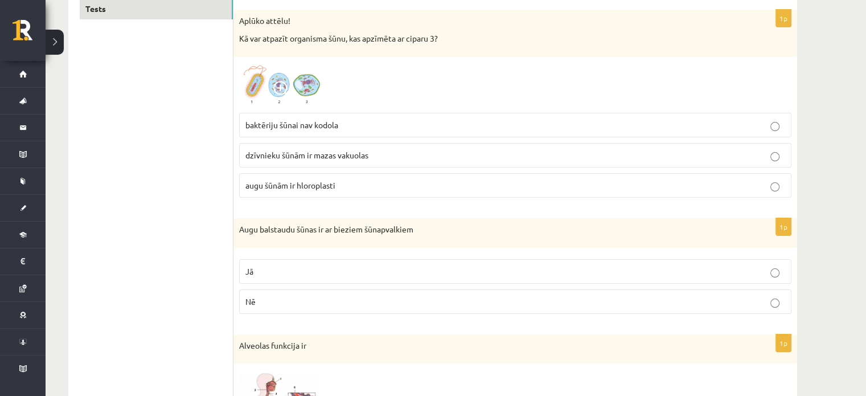
click at [755, 270] on p "Jā" at bounding box center [516, 271] width 540 height 12
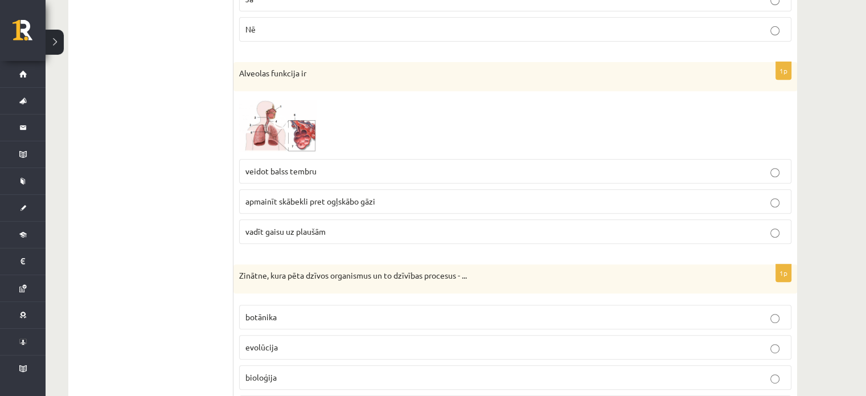
scroll to position [486, 0]
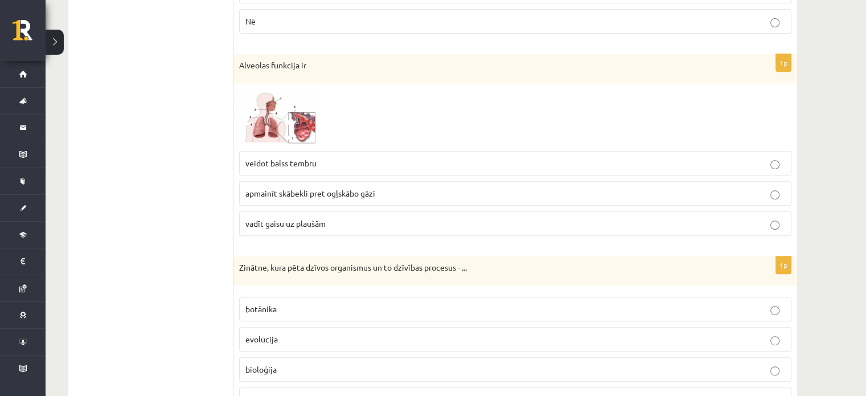
click at [679, 191] on p "apmainīt skābekli pret ogļskābo gāzi" at bounding box center [516, 193] width 540 height 12
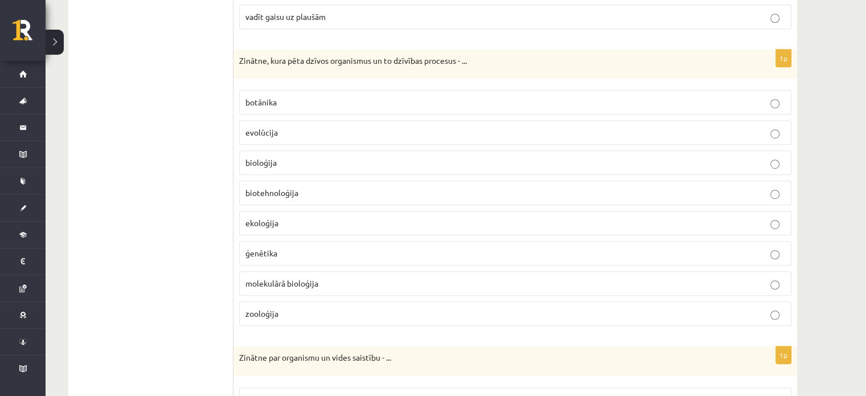
scroll to position [702, 0]
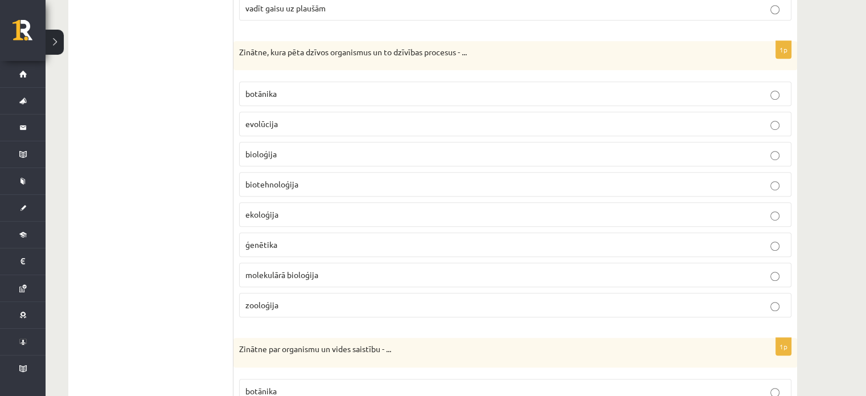
click at [741, 149] on p "bioloģija" at bounding box center [516, 154] width 540 height 12
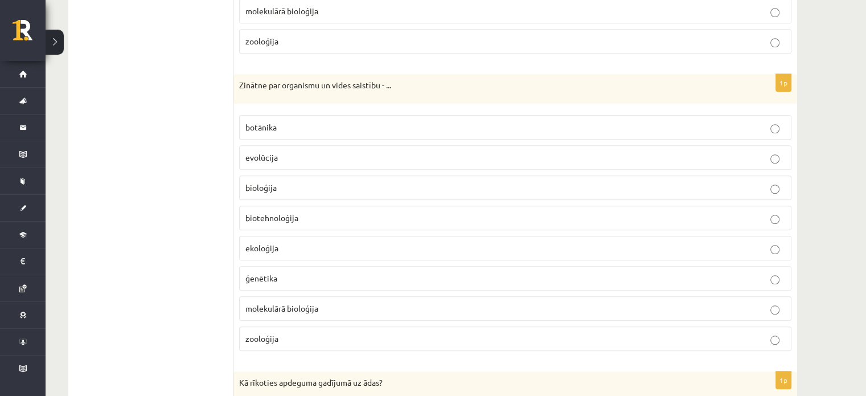
scroll to position [974, 0]
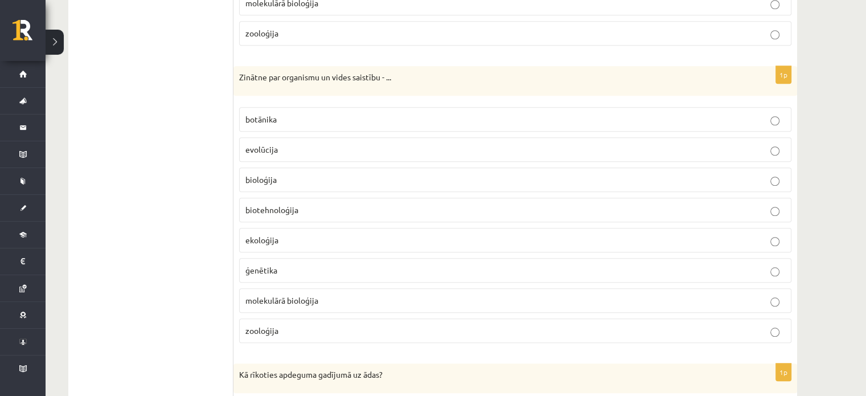
click at [547, 239] on p "ekoloģija" at bounding box center [516, 240] width 540 height 12
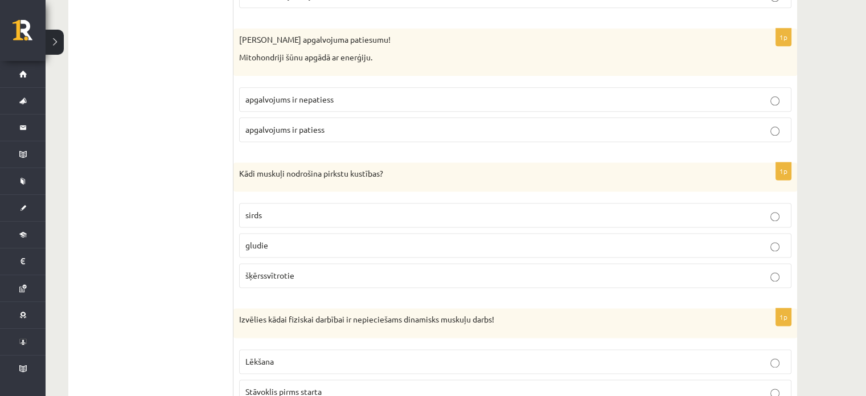
scroll to position [1493, 0]
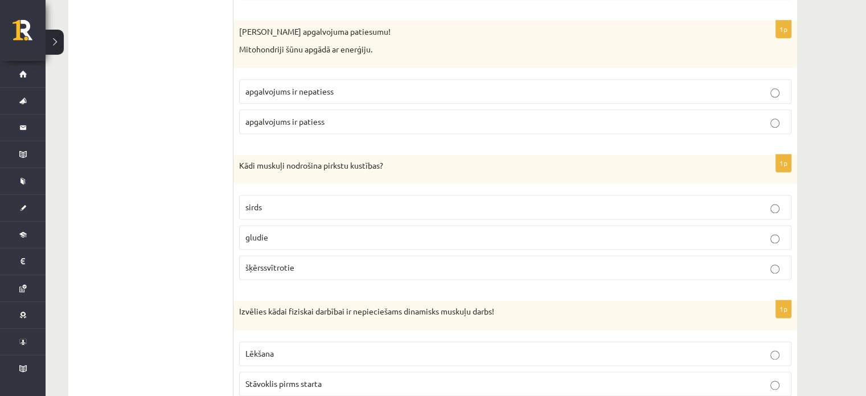
click at [592, 116] on p "apgalvojums ir patiess" at bounding box center [516, 122] width 540 height 12
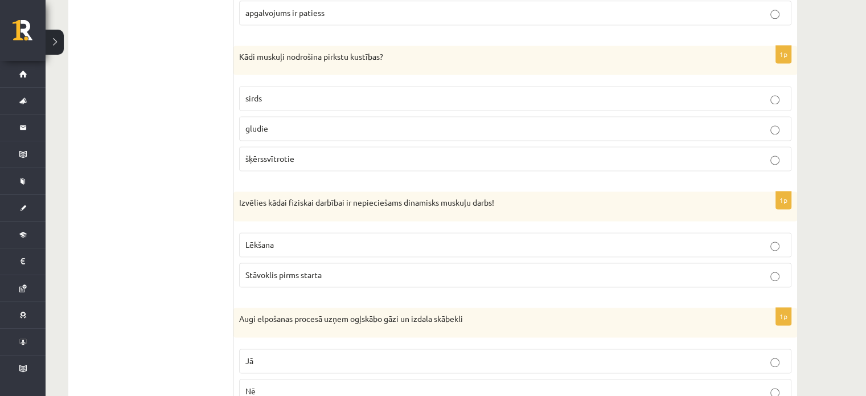
scroll to position [1610, 0]
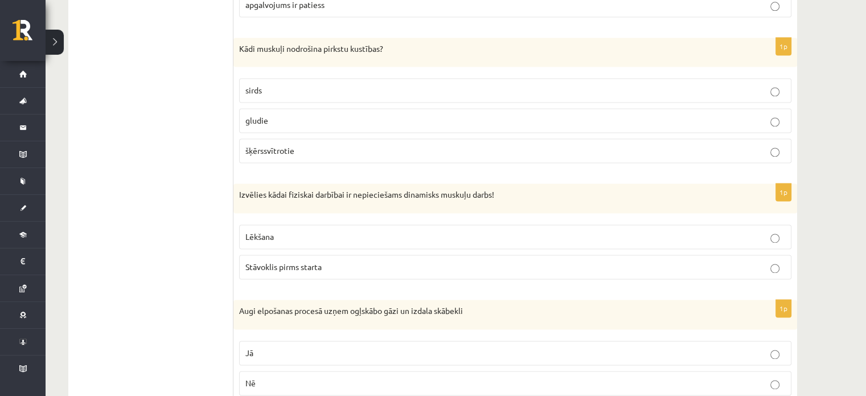
click at [770, 114] on p "gludie" at bounding box center [516, 120] width 540 height 12
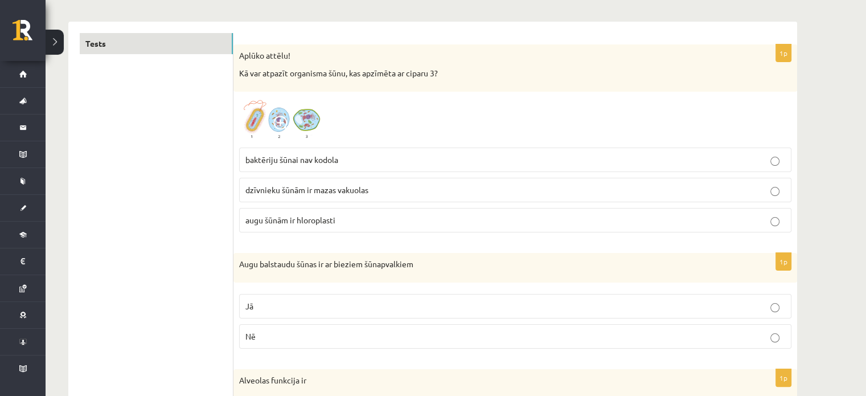
scroll to position [180, 0]
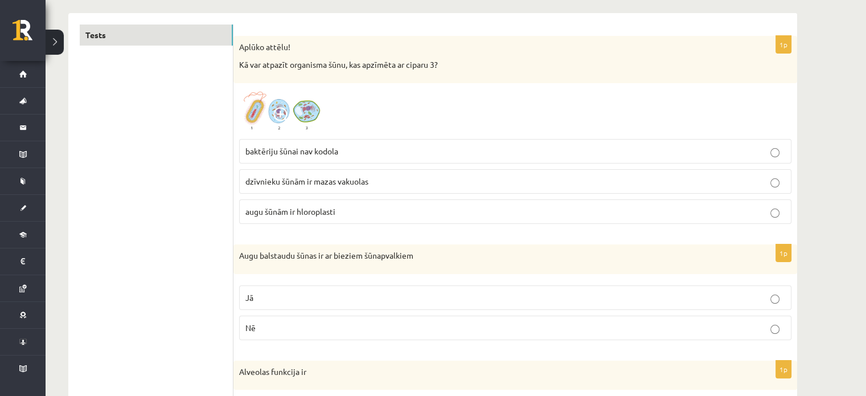
click at [663, 177] on p "dzīvnieku šūnām ir mazas vakuolas" at bounding box center [516, 181] width 540 height 12
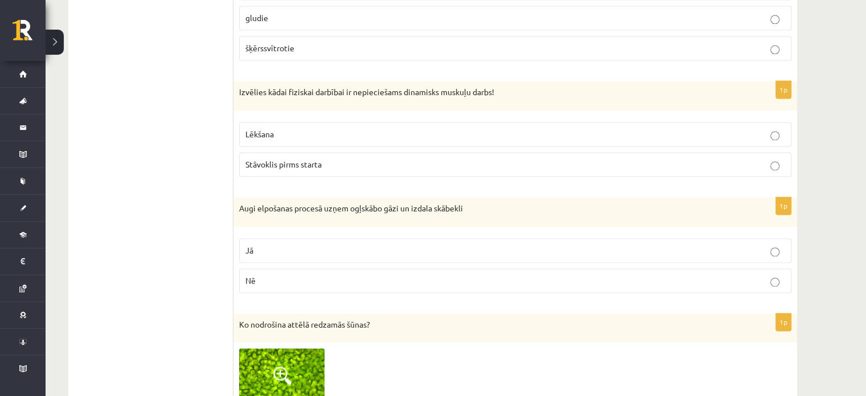
scroll to position [1720, 0]
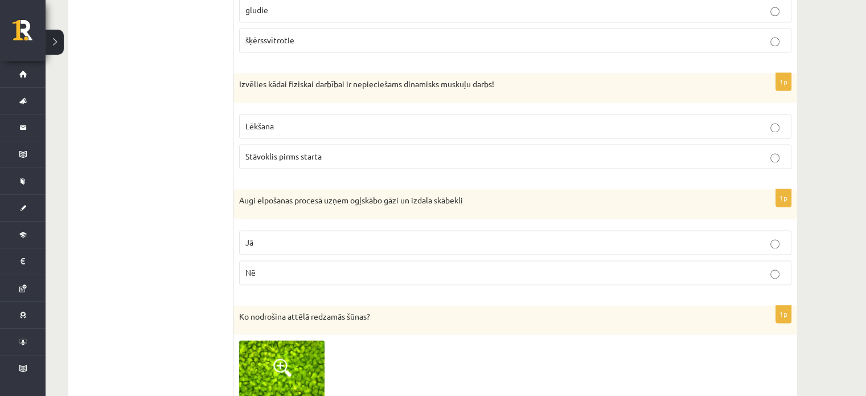
click at [642, 122] on p "Lēkšana" at bounding box center [516, 126] width 540 height 12
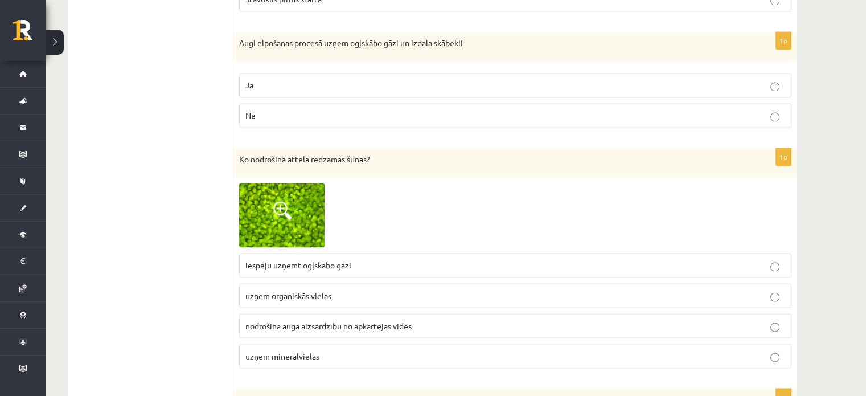
scroll to position [1886, 0]
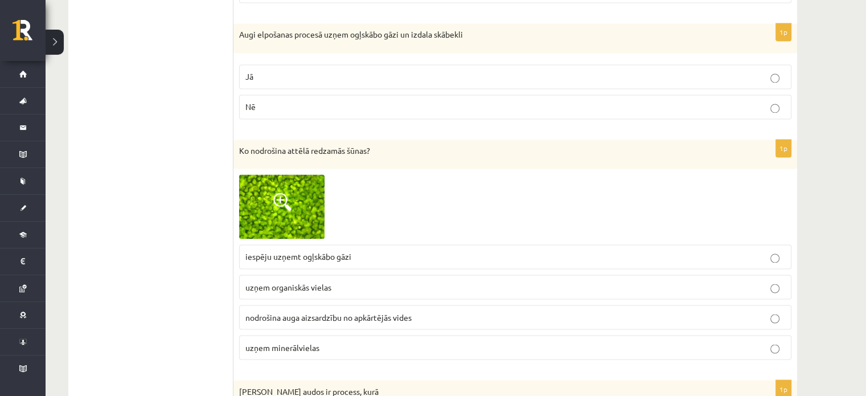
click at [758, 102] on p "Nē" at bounding box center [516, 107] width 540 height 12
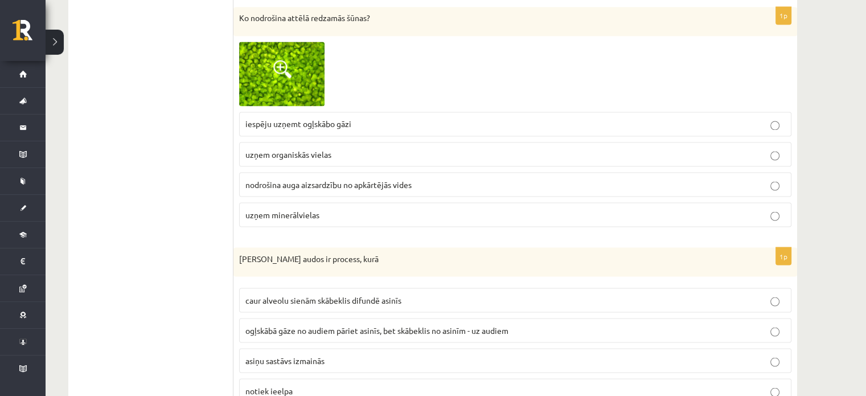
scroll to position [2011, 0]
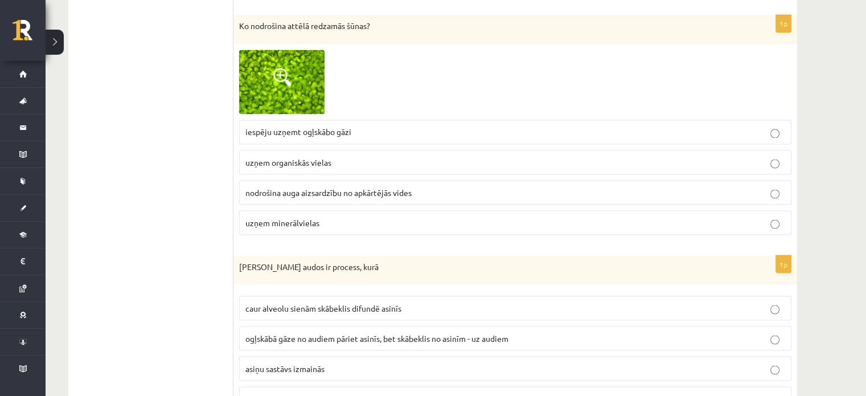
click at [762, 216] on p "uzņem minerālvielas" at bounding box center [516, 222] width 540 height 12
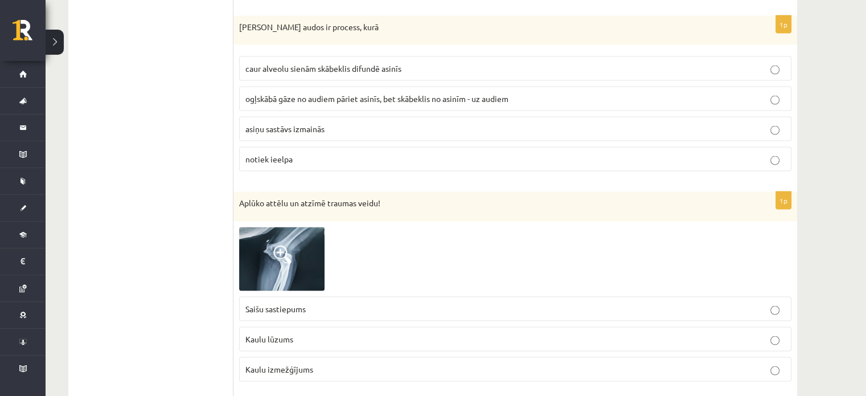
scroll to position [2258, 0]
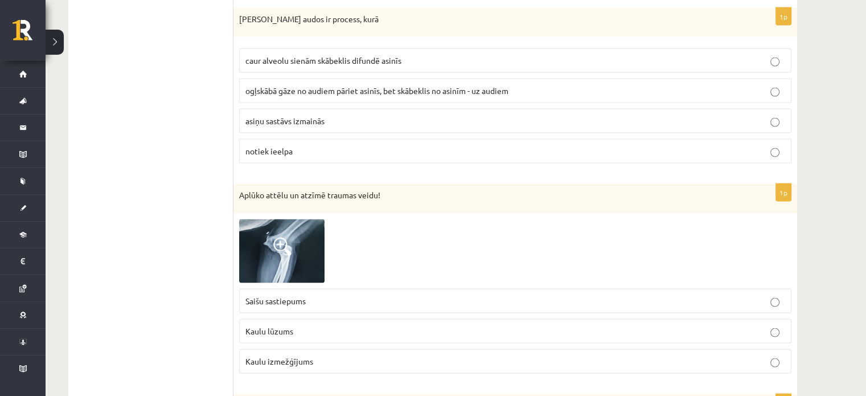
click at [660, 55] on p "caur alveolu sienām skābeklis difundē asinīs" at bounding box center [516, 61] width 540 height 12
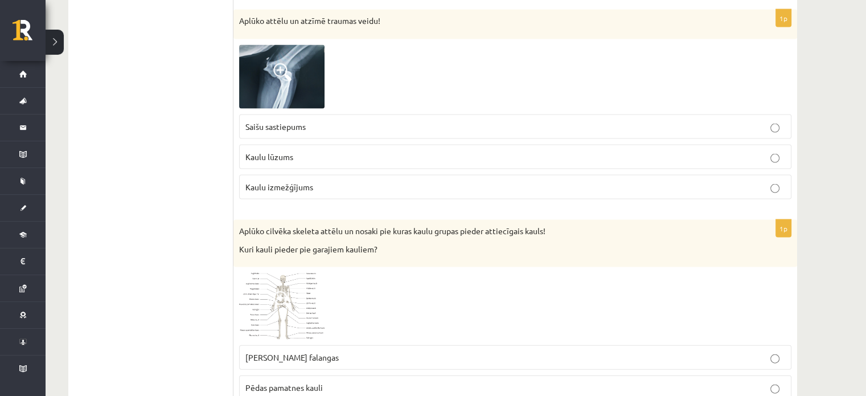
scroll to position [2424, 0]
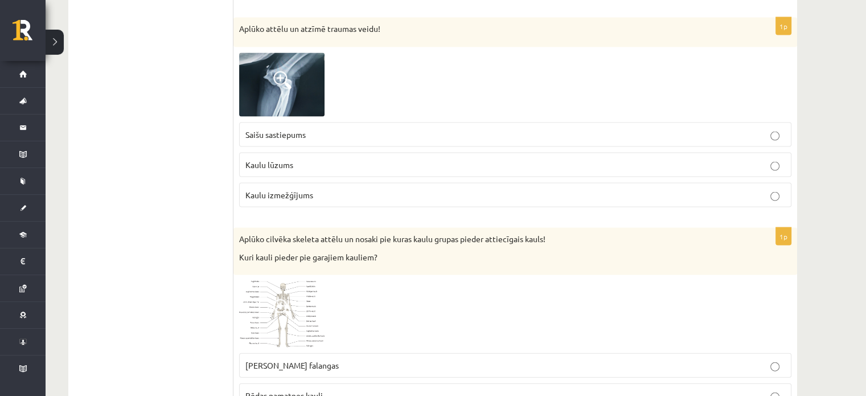
click at [283, 71] on span at bounding box center [282, 80] width 18 height 18
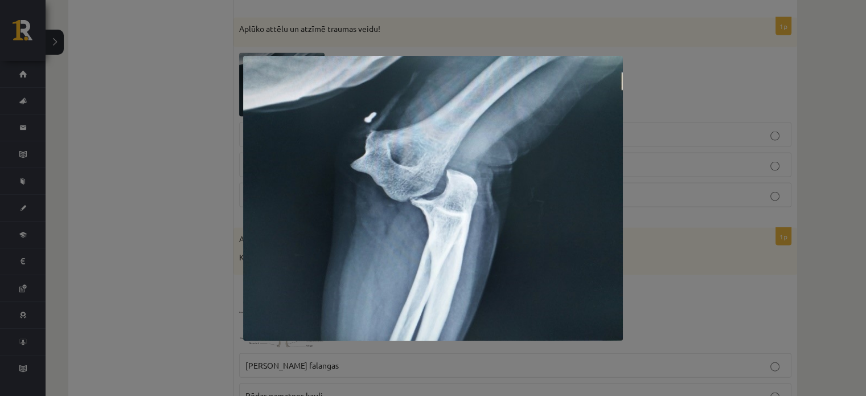
click at [194, 133] on div at bounding box center [433, 198] width 866 height 396
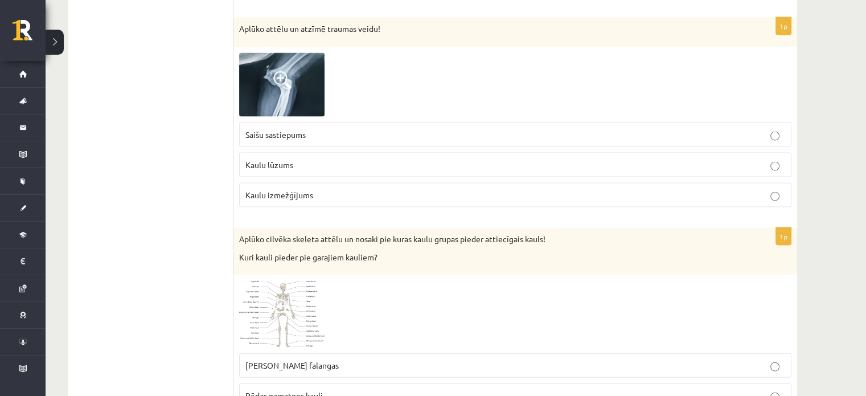
click at [322, 189] on p "Kaulu izmežģījums" at bounding box center [516, 195] width 540 height 12
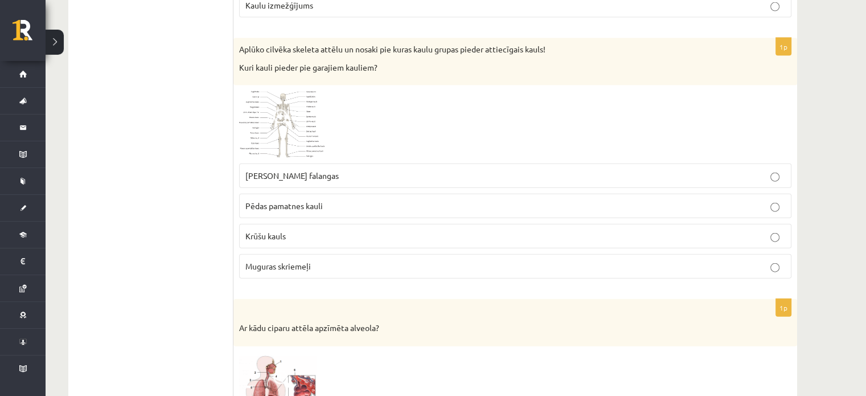
scroll to position [2623, 0]
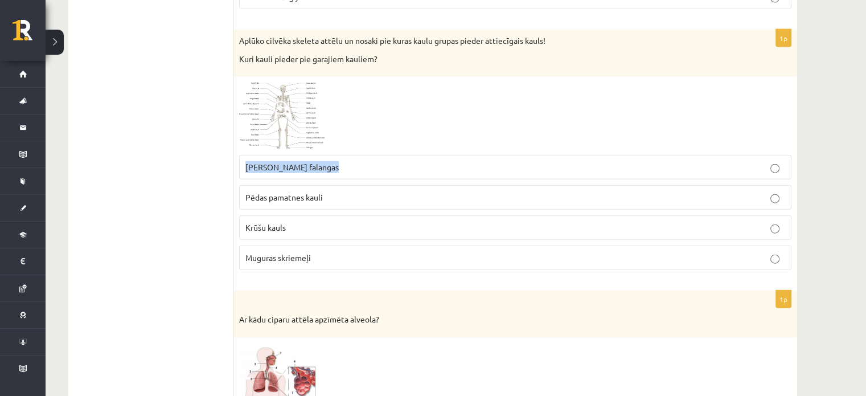
drag, startPoint x: 726, startPoint y: 149, endPoint x: 592, endPoint y: 128, distance: 134.9
click at [592, 128] on div "1p Aplūko cilvēka skeleta attēlu un nosaki pie kuras kaulu grupas pieder attiec…" at bounding box center [516, 155] width 564 height 250
click at [489, 95] on div at bounding box center [515, 116] width 553 height 66
click at [300, 95] on img at bounding box center [281, 116] width 85 height 66
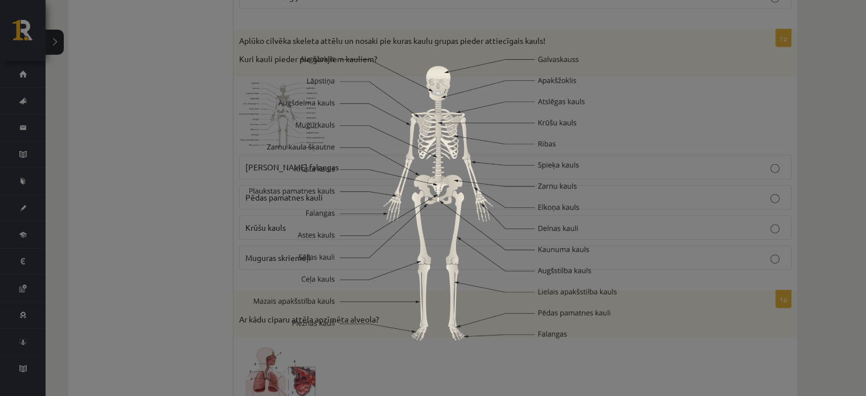
click at [217, 134] on div at bounding box center [433, 198] width 866 height 396
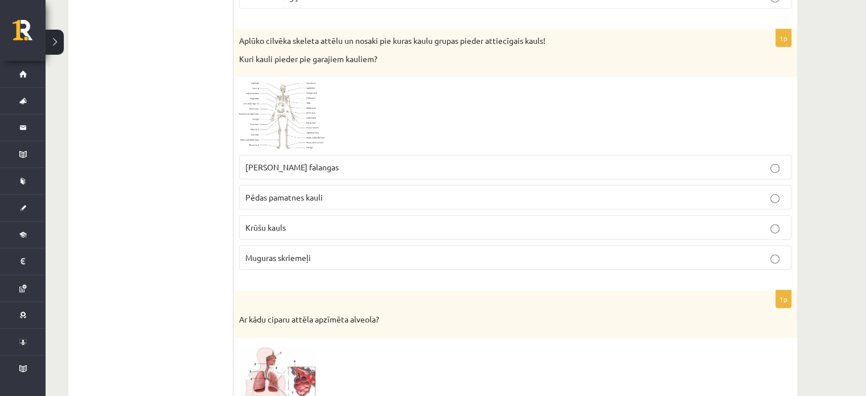
click at [279, 88] on img at bounding box center [281, 116] width 85 height 66
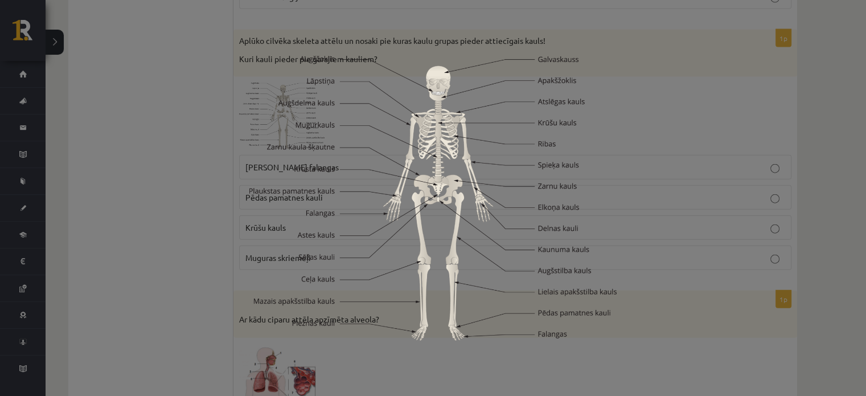
click at [205, 199] on div at bounding box center [433, 198] width 866 height 396
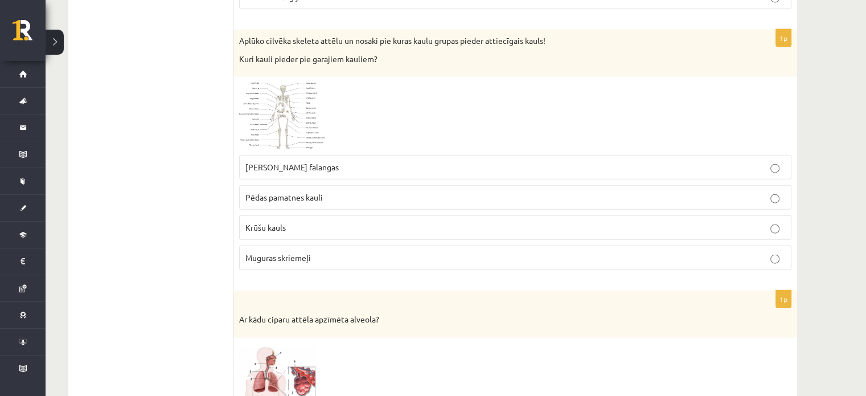
click at [365, 252] on p "Muguras skriemeļi" at bounding box center [516, 258] width 540 height 12
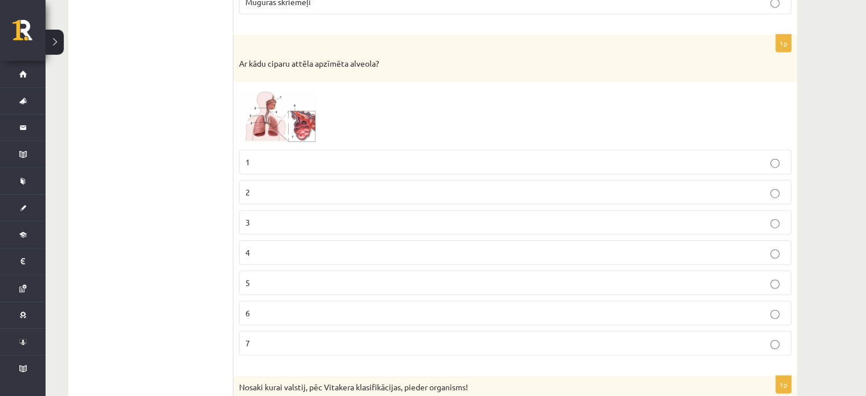
scroll to position [2886, 0]
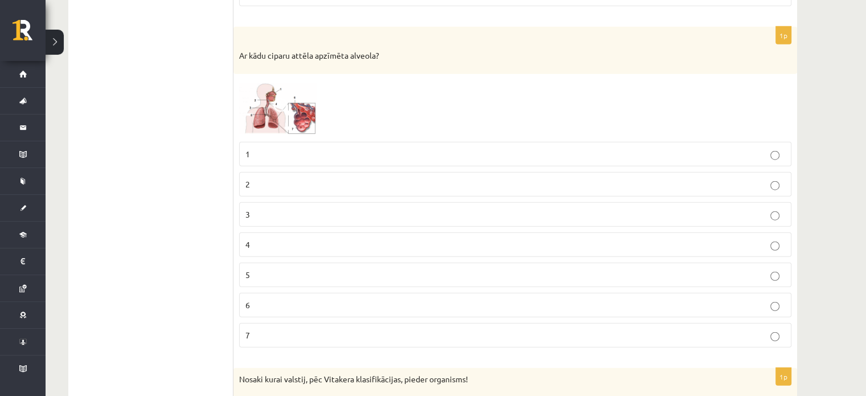
click at [276, 107] on img at bounding box center [281, 108] width 85 height 56
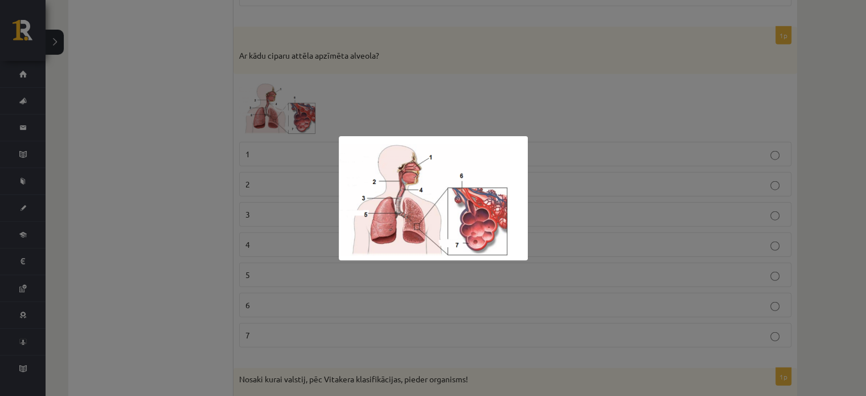
click at [202, 144] on div at bounding box center [433, 198] width 866 height 396
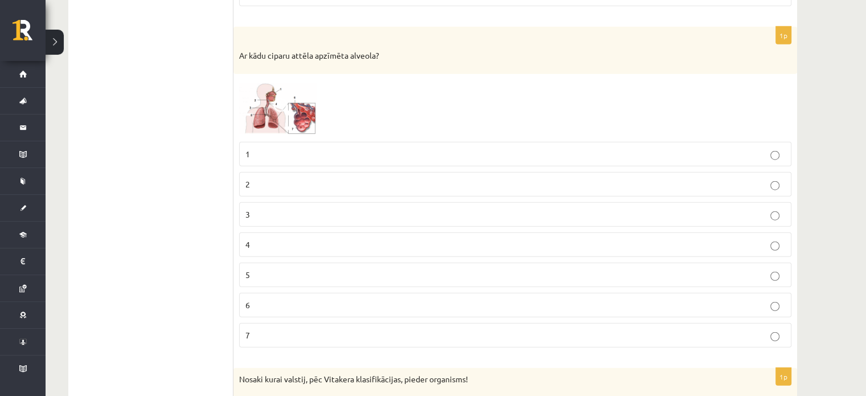
click at [304, 329] on p "7" at bounding box center [516, 335] width 540 height 12
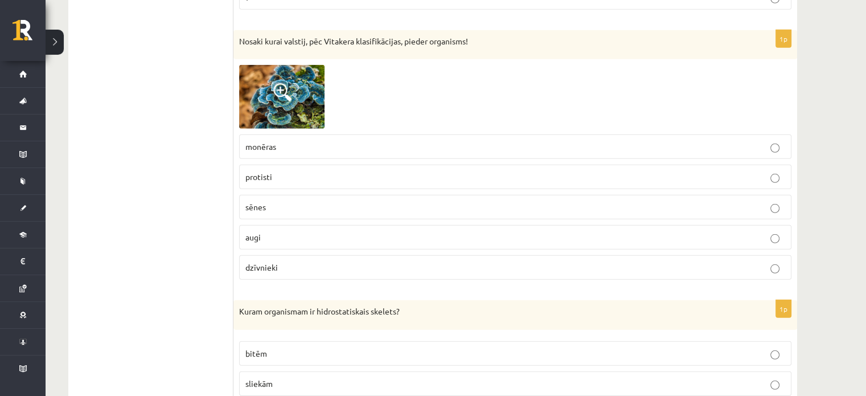
scroll to position [3232, 0]
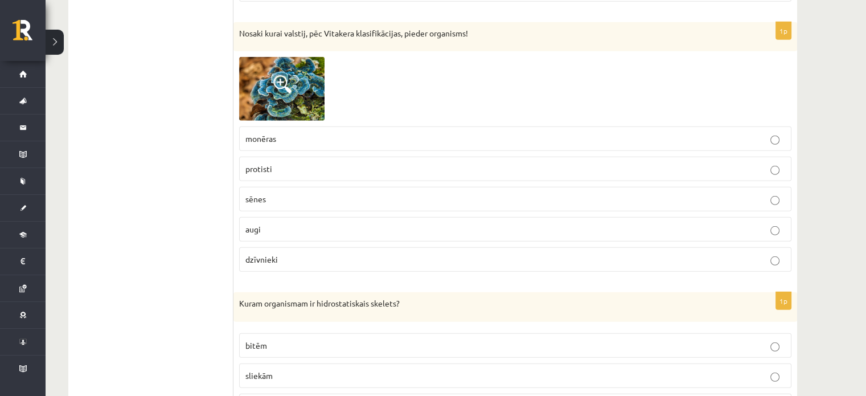
click at [377, 92] on div "1p Nosaki kurai valstij, pēc Vitakera klasifikācijas, pieder organisms! monēras…" at bounding box center [516, 151] width 564 height 259
click at [285, 75] on span at bounding box center [282, 84] width 18 height 18
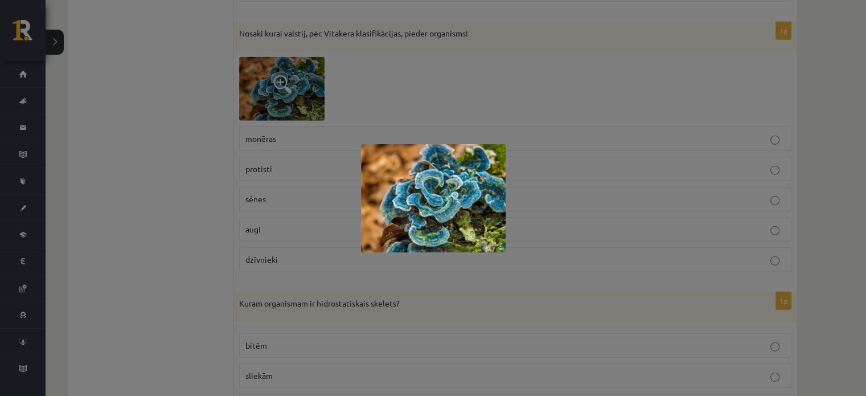
click at [208, 139] on div at bounding box center [433, 198] width 866 height 396
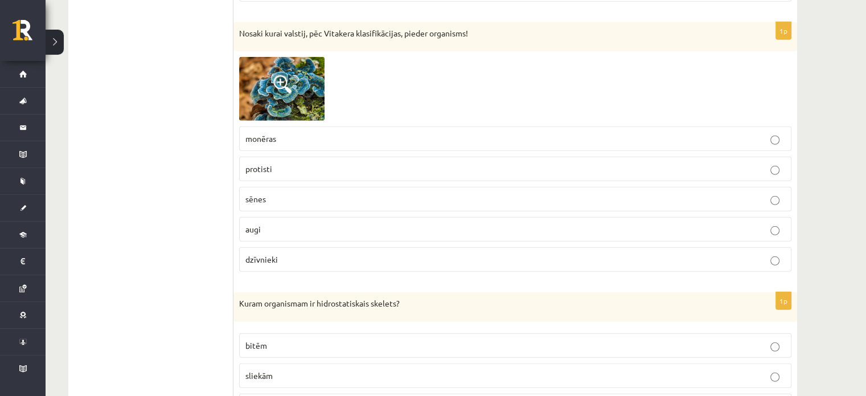
click at [296, 193] on p "sēnes" at bounding box center [516, 199] width 540 height 12
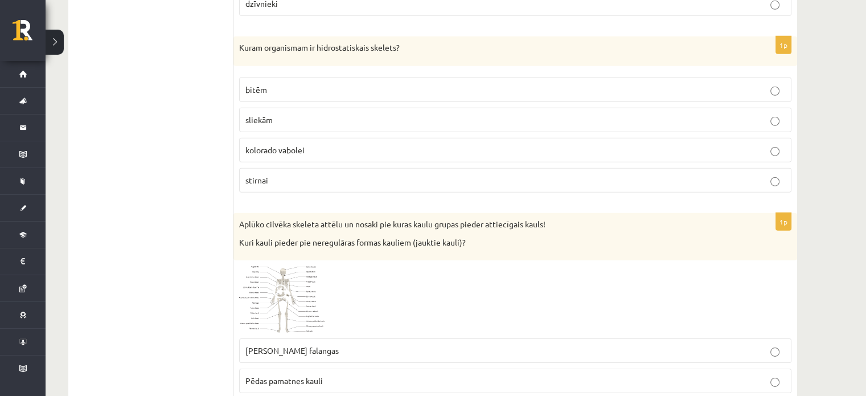
scroll to position [3504, 0]
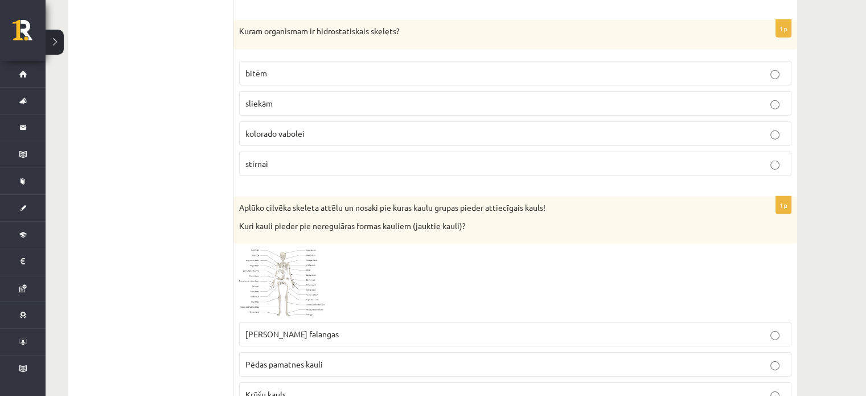
click at [770, 97] on p "sliekām" at bounding box center [516, 103] width 540 height 12
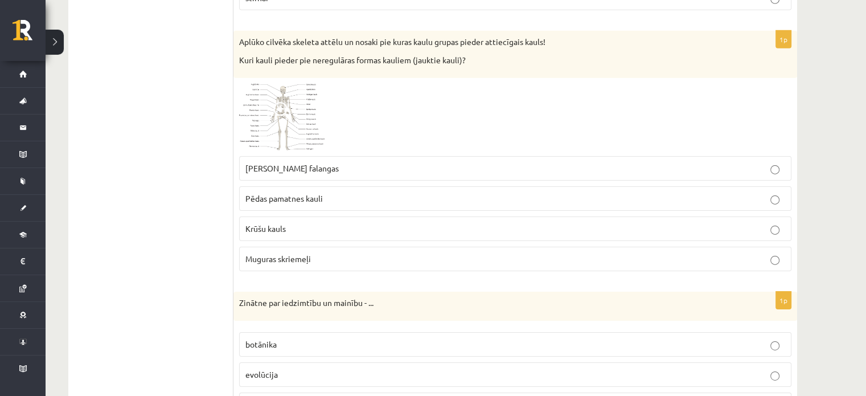
scroll to position [3678, 0]
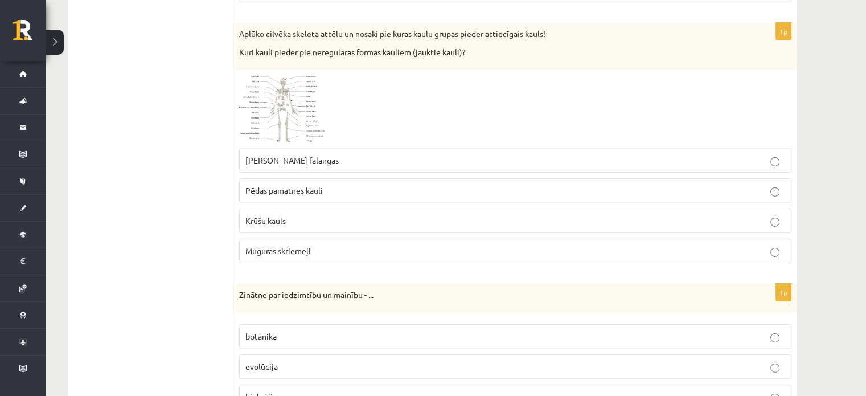
click at [782, 245] on p "Muguras skriemeļi" at bounding box center [516, 251] width 540 height 12
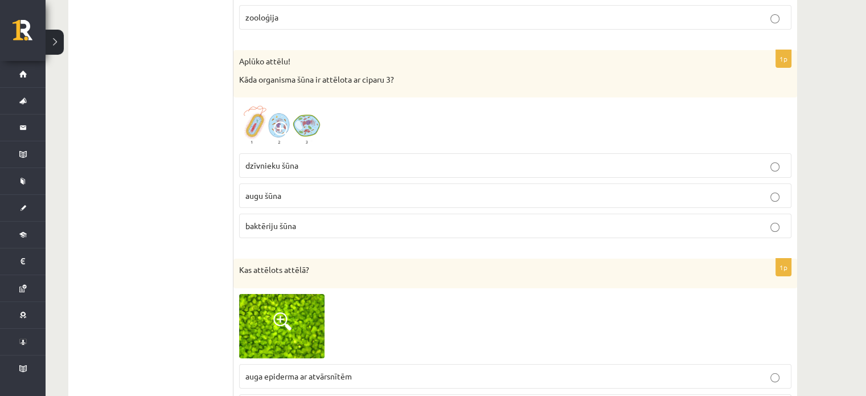
scroll to position [4217, 0]
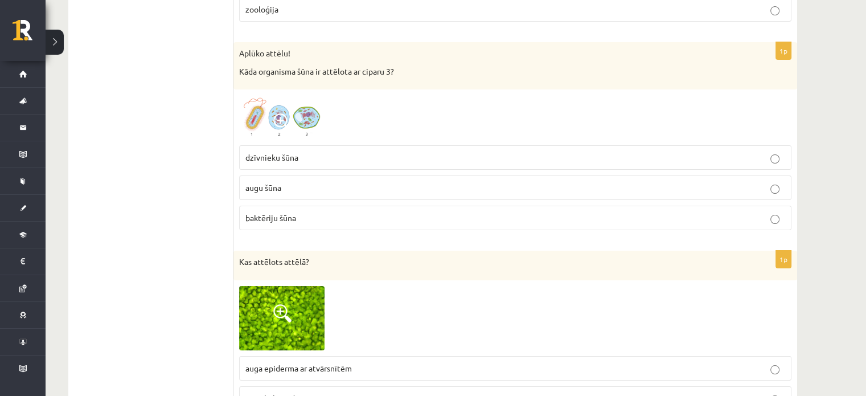
click at [752, 152] on p "dzīvnieku šūna" at bounding box center [516, 158] width 540 height 12
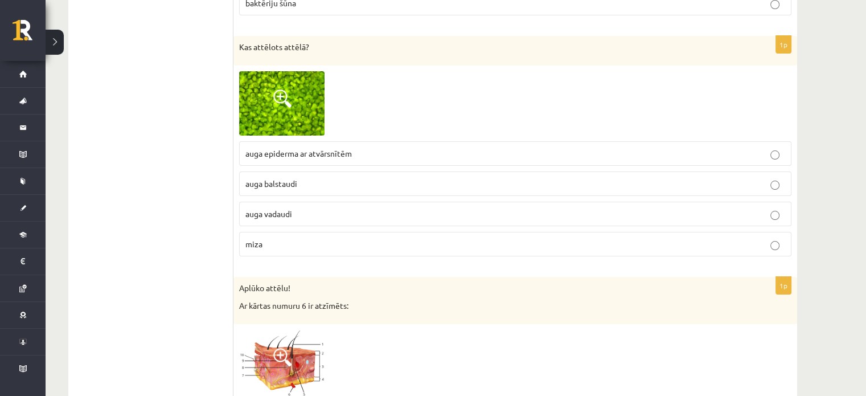
scroll to position [4439, 0]
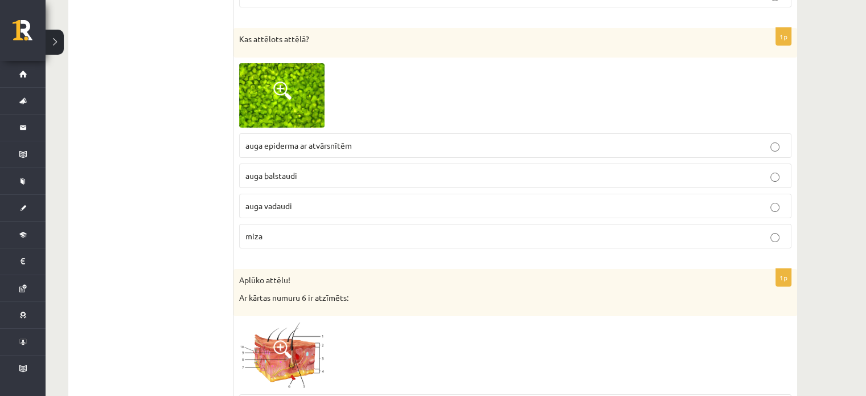
click at [295, 82] on img at bounding box center [281, 95] width 85 height 64
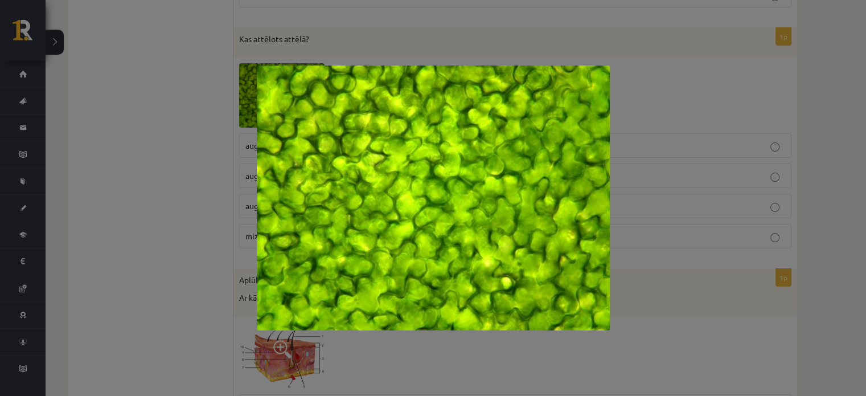
click at [191, 122] on div at bounding box center [433, 198] width 866 height 396
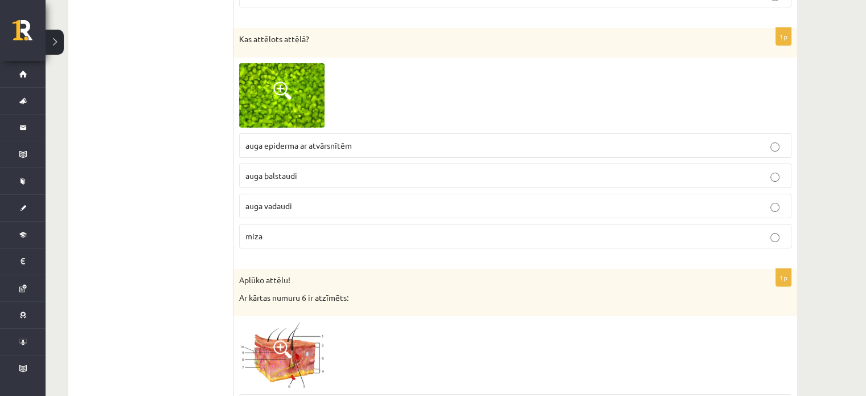
click at [341, 163] on label "auga balstaudi" at bounding box center [515, 175] width 553 height 24
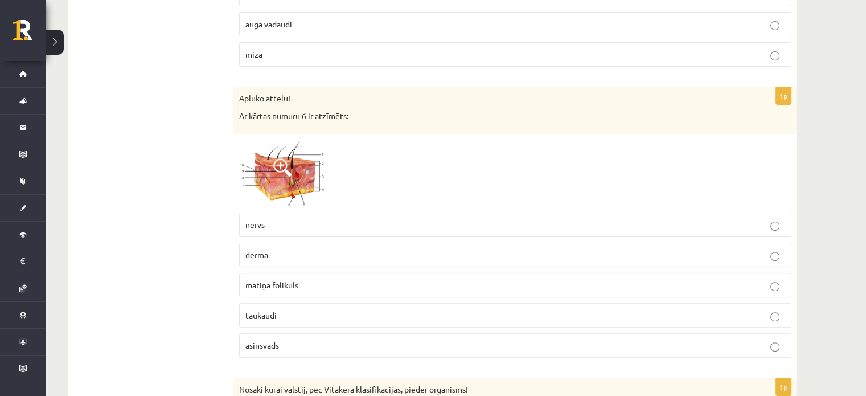
scroll to position [4630, 0]
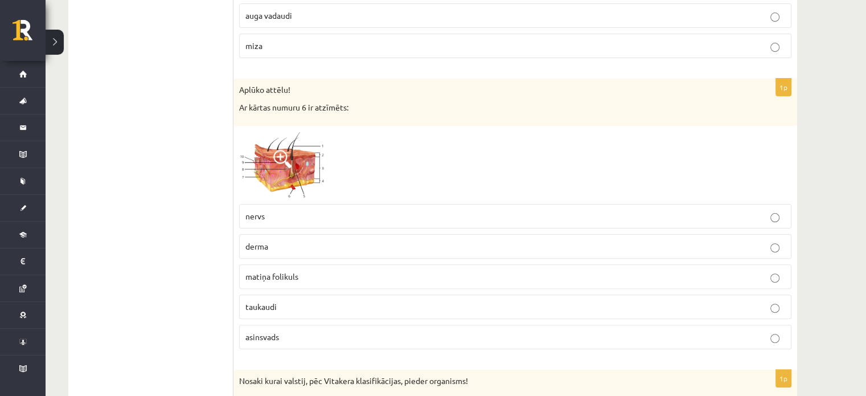
click at [273, 140] on img at bounding box center [281, 165] width 85 height 67
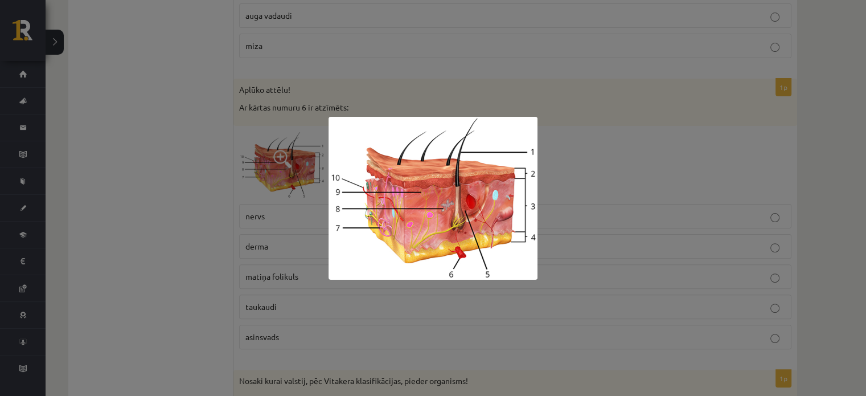
click at [200, 129] on div at bounding box center [433, 198] width 866 height 396
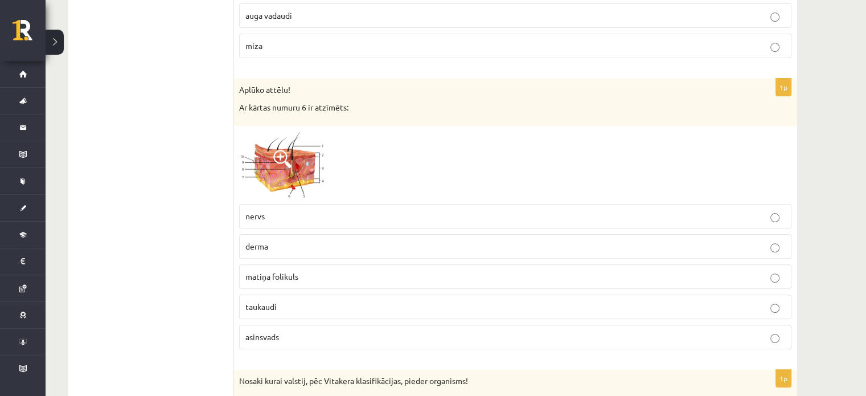
click at [295, 325] on label "asinsvads" at bounding box center [515, 337] width 553 height 24
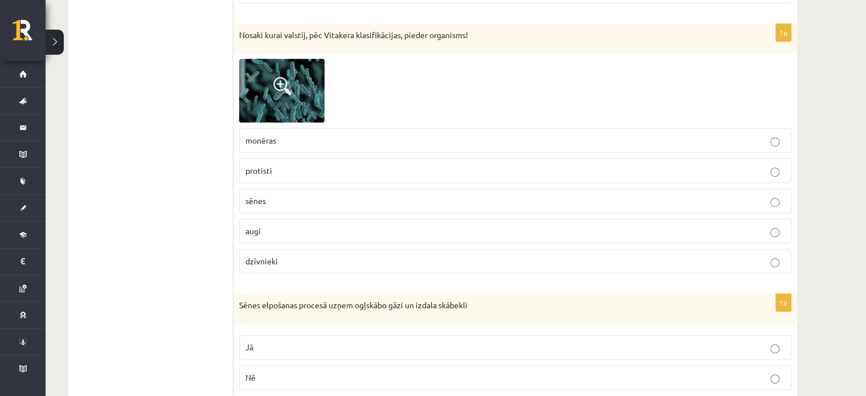
scroll to position [4959, 0]
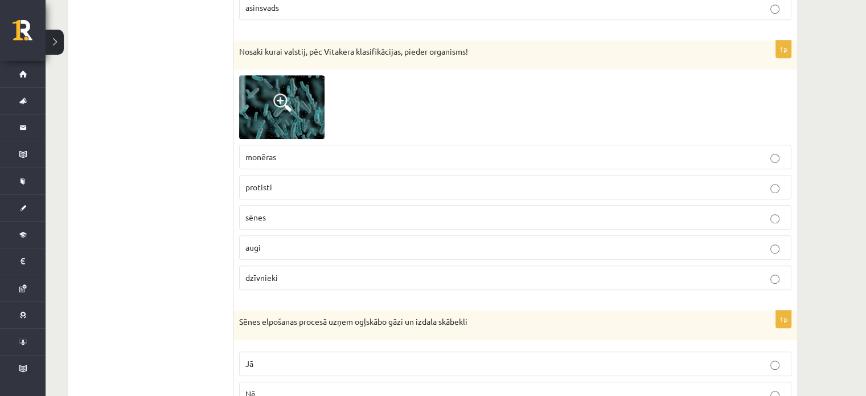
click at [282, 93] on span at bounding box center [282, 102] width 18 height 18
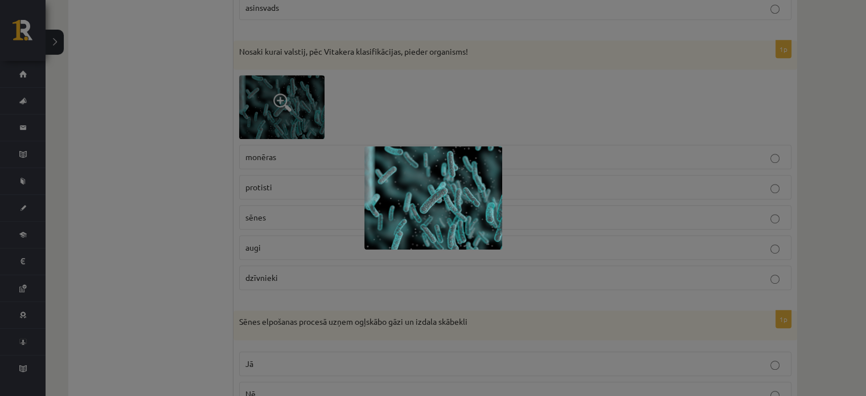
click at [114, 109] on div at bounding box center [433, 198] width 866 height 396
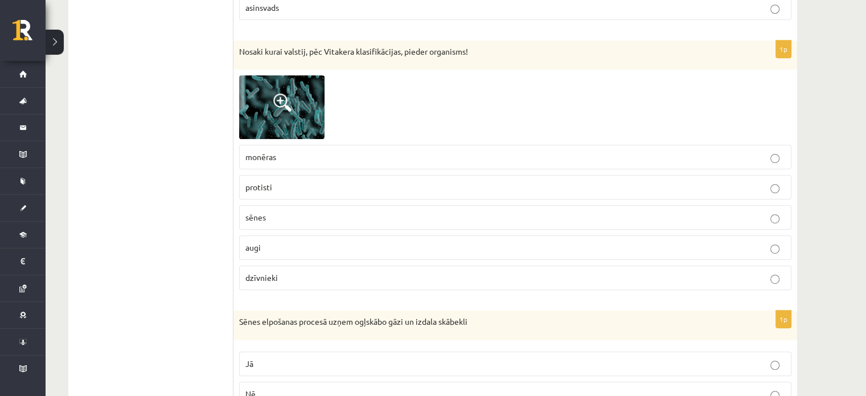
click at [336, 272] on p "dzīvnieki" at bounding box center [516, 278] width 540 height 12
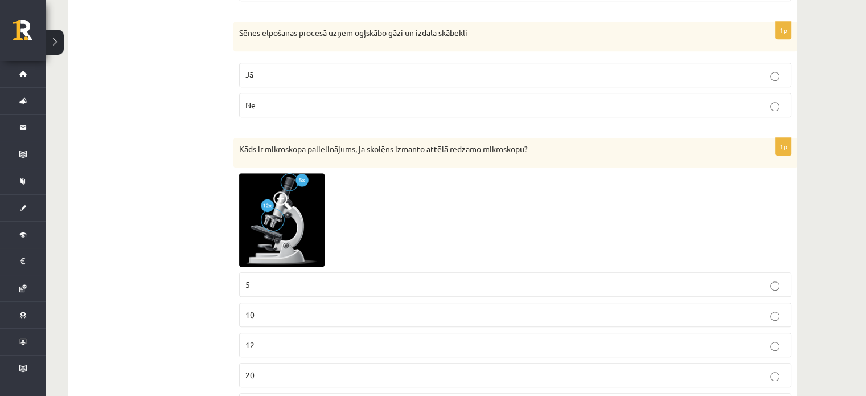
scroll to position [5239, 0]
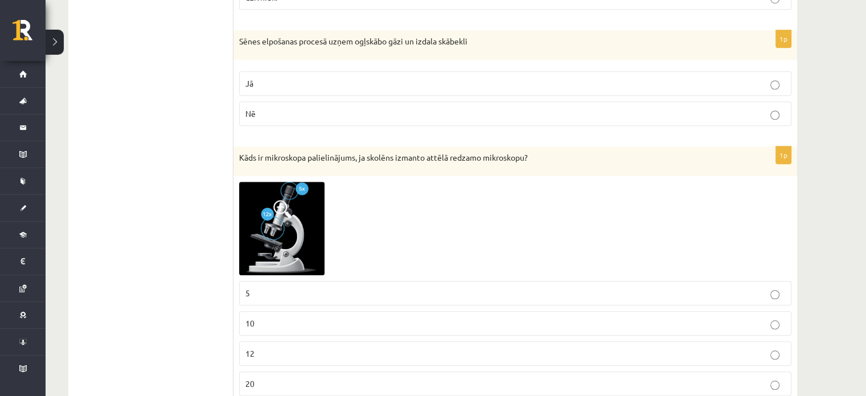
click at [767, 101] on label "Nē" at bounding box center [515, 113] width 553 height 24
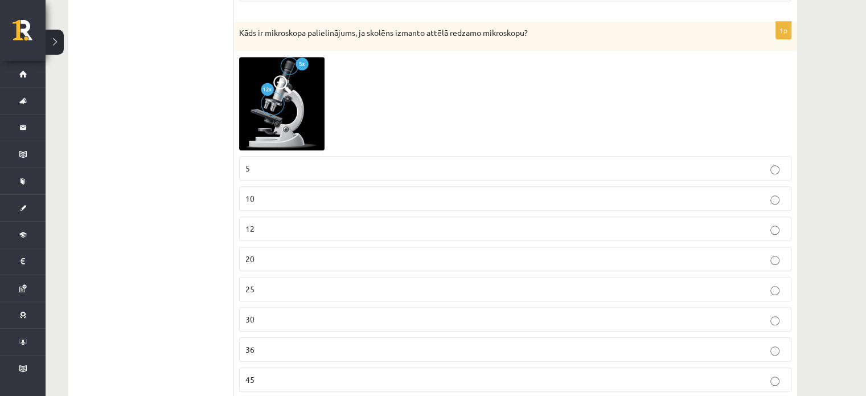
scroll to position [5356, 0]
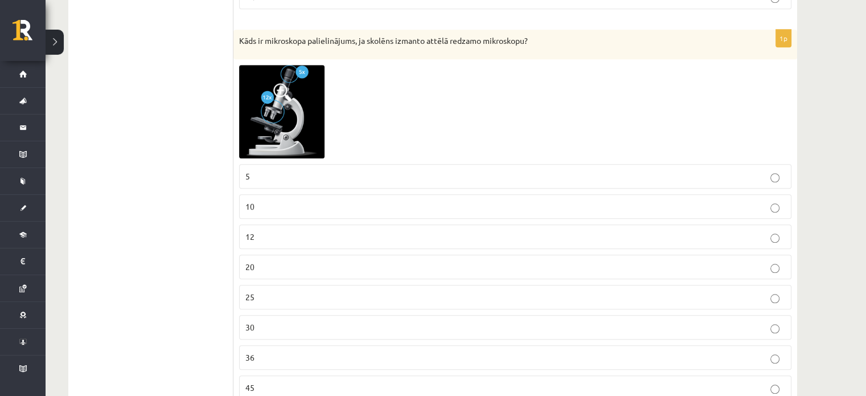
click at [315, 99] on img at bounding box center [281, 111] width 85 height 93
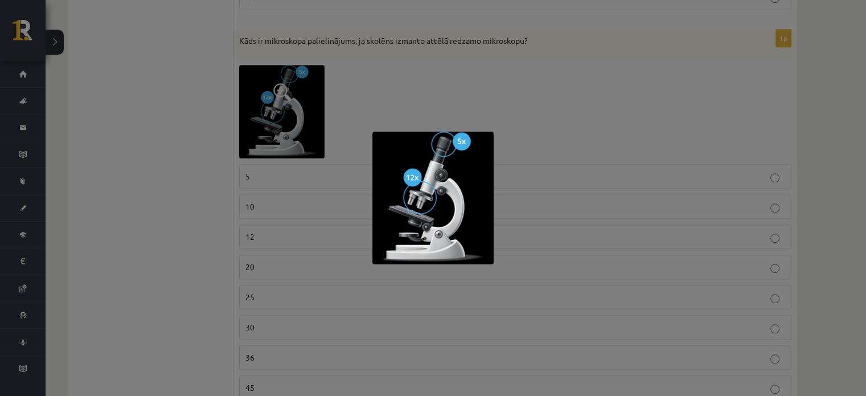
click at [201, 174] on div at bounding box center [433, 198] width 866 height 396
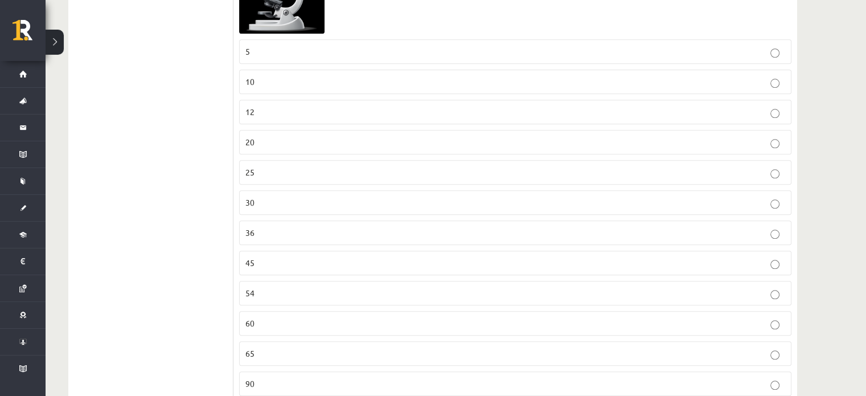
scroll to position [5473, 0]
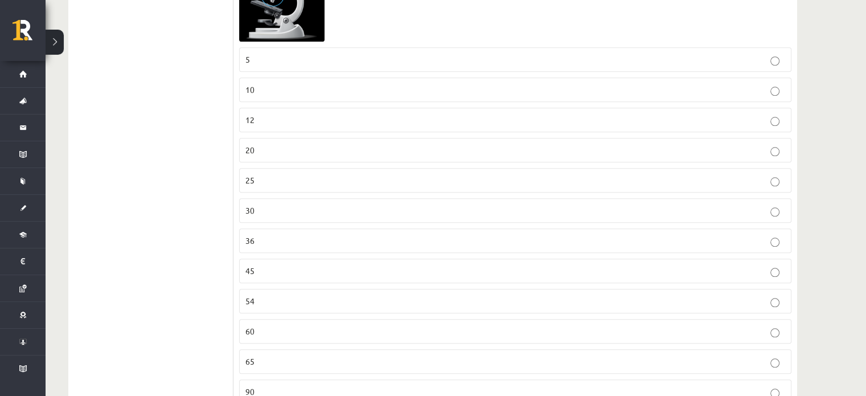
click at [738, 319] on label "60" at bounding box center [515, 331] width 553 height 24
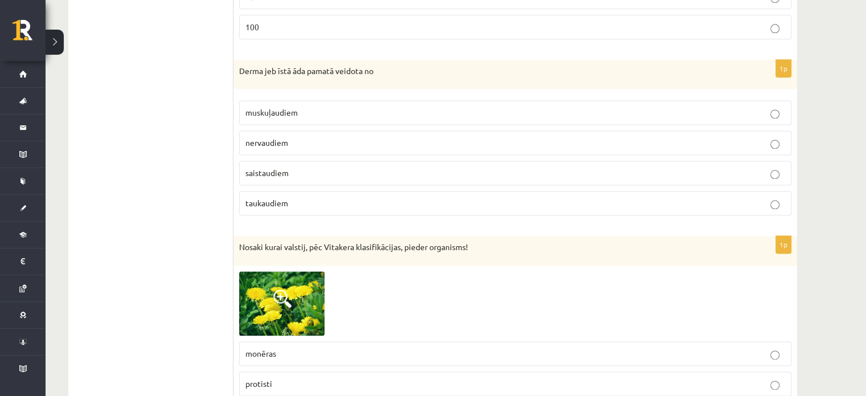
scroll to position [5851, 0]
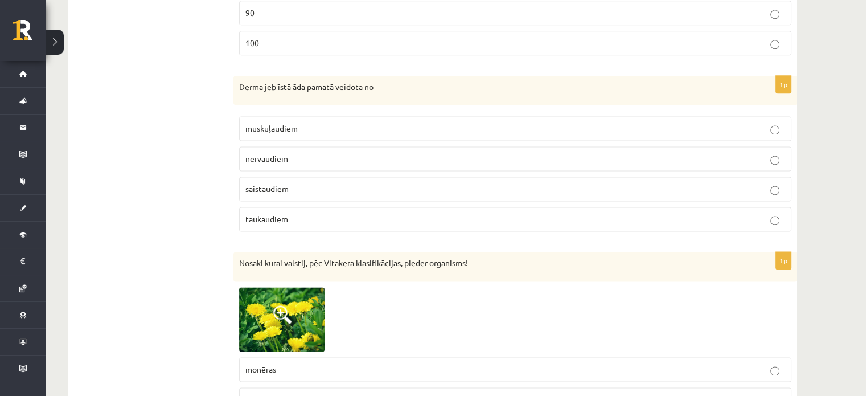
click at [726, 177] on label "saistaudiem" at bounding box center [515, 189] width 553 height 24
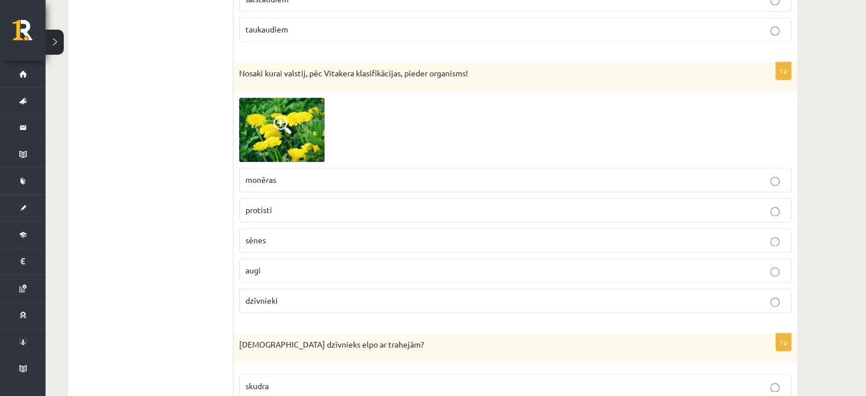
scroll to position [6050, 0]
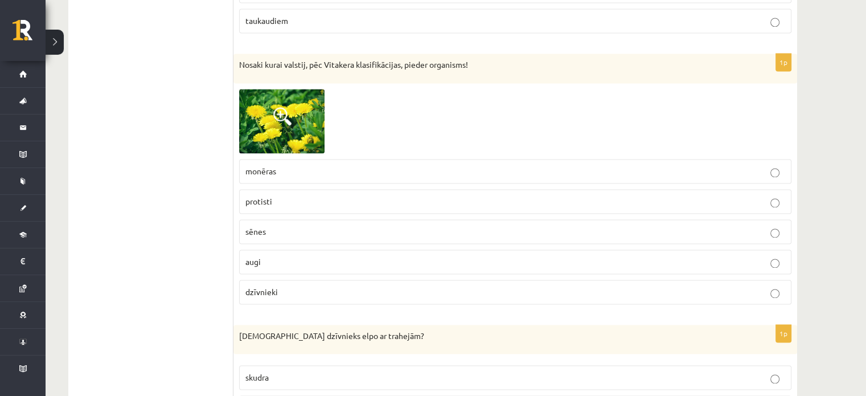
click at [289, 256] on p "augi" at bounding box center [516, 262] width 540 height 12
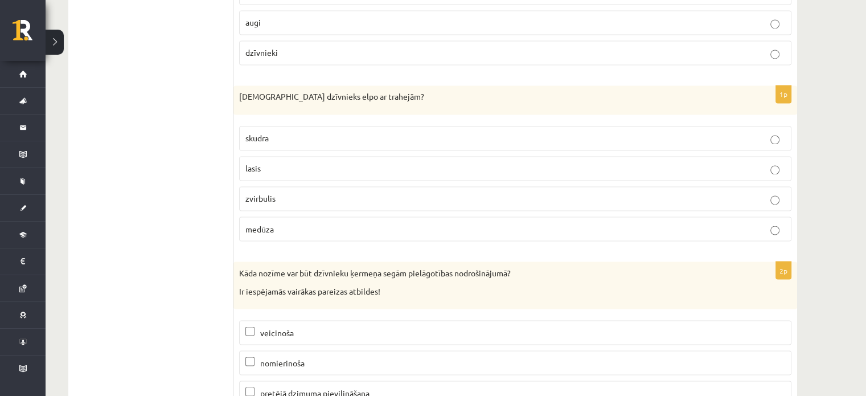
scroll to position [6297, 0]
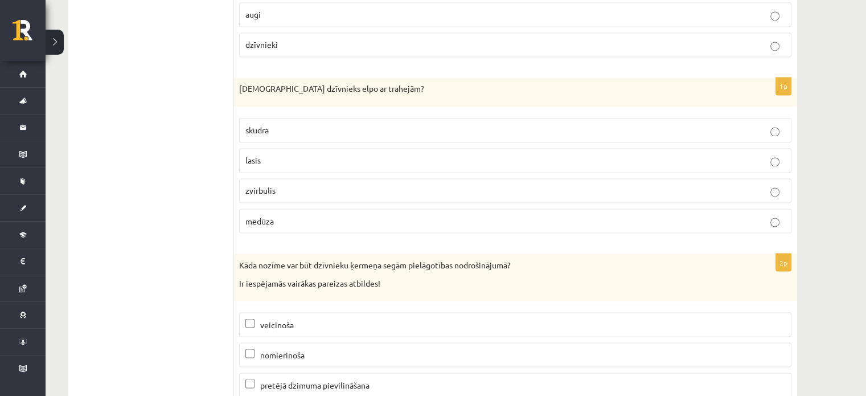
click at [684, 124] on p "skudra" at bounding box center [516, 130] width 540 height 12
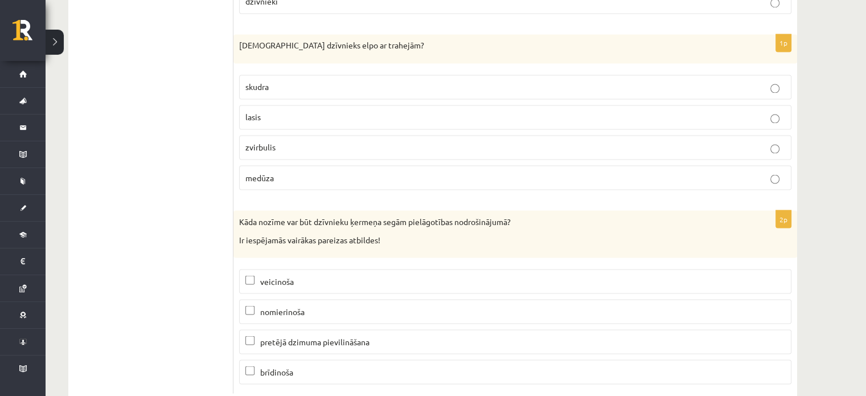
scroll to position [6342, 0]
click at [377, 273] on p "veicinoša" at bounding box center [516, 279] width 540 height 12
click at [368, 364] on p "brīdinoša" at bounding box center [516, 370] width 540 height 12
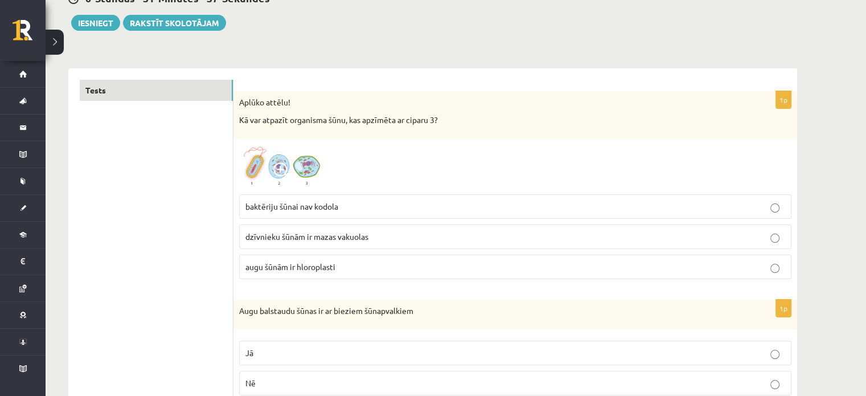
scroll to position [84, 0]
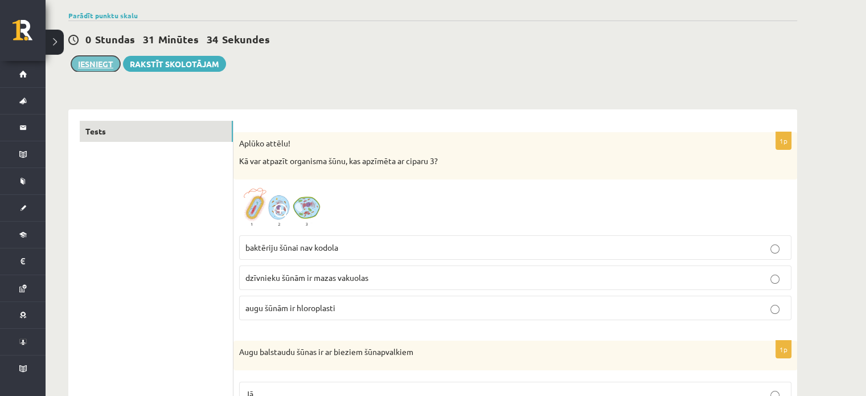
click at [106, 63] on button "Iesniegt" at bounding box center [95, 64] width 49 height 16
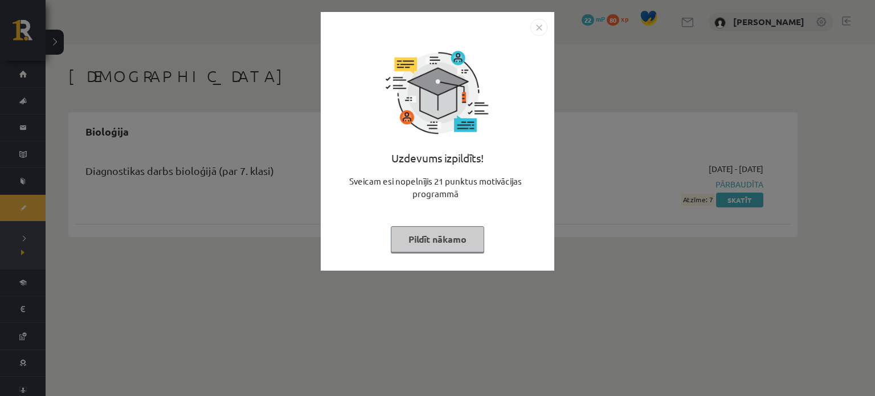
click at [540, 27] on img "Close" at bounding box center [538, 27] width 17 height 17
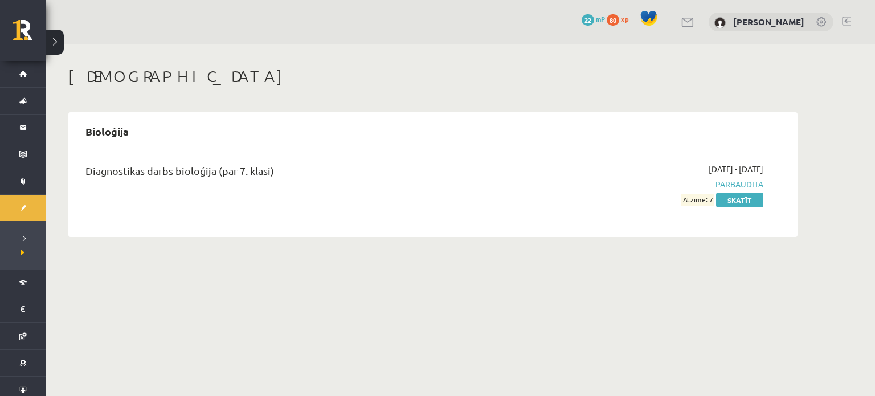
click at [55, 47] on button at bounding box center [55, 42] width 18 height 25
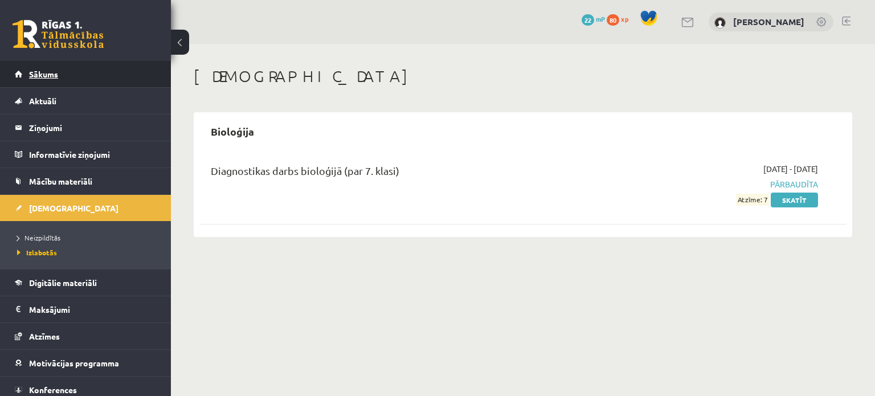
click at [68, 79] on link "Sākums" at bounding box center [86, 74] width 142 height 26
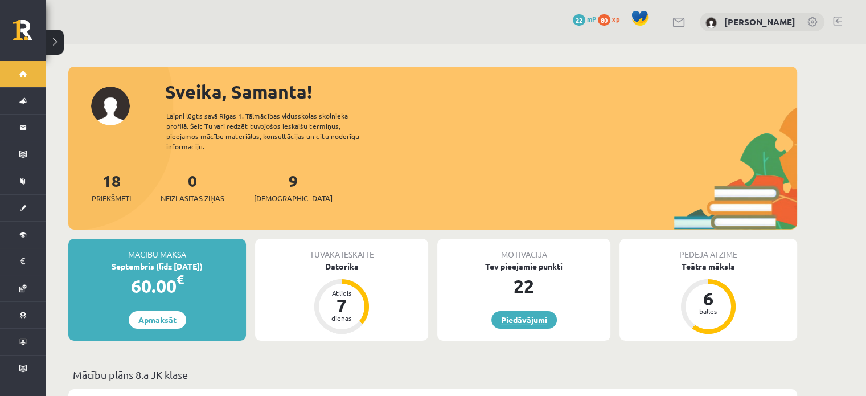
click at [520, 312] on link "Piedāvājumi" at bounding box center [525, 320] width 66 height 18
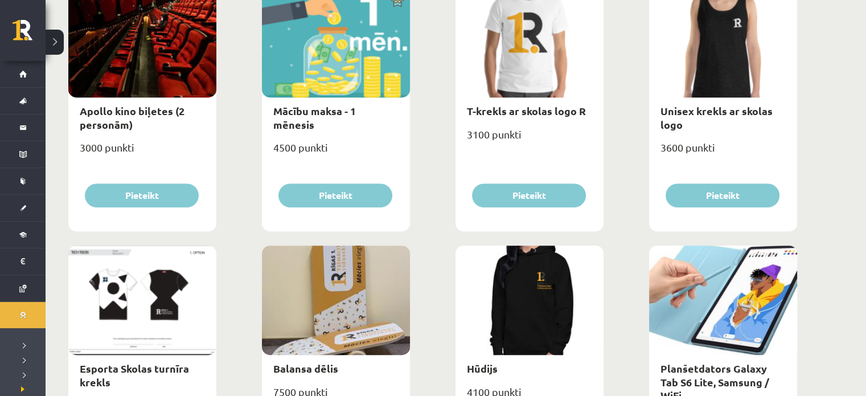
scroll to position [449, 0]
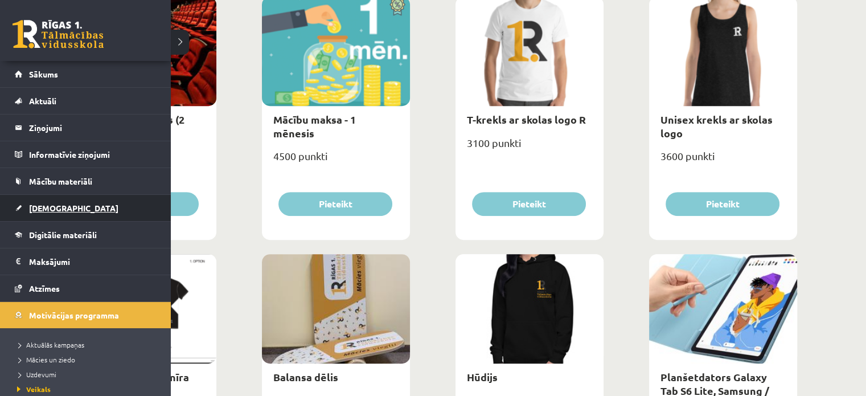
click at [32, 211] on span "[DEMOGRAPHIC_DATA]" at bounding box center [73, 208] width 89 height 10
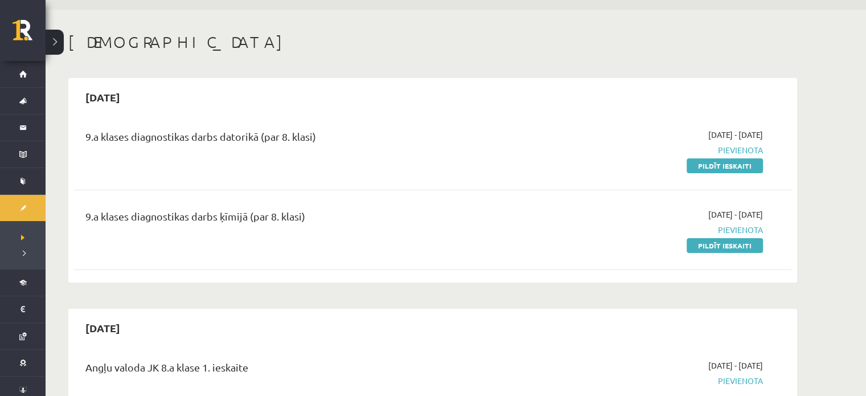
scroll to position [66, 0]
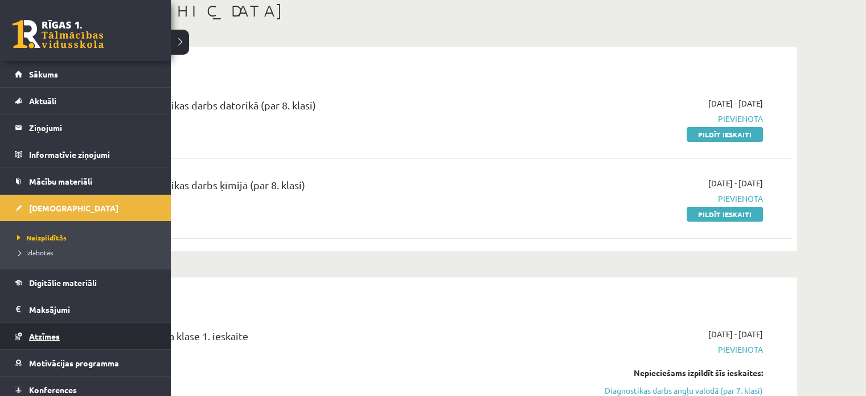
click at [88, 329] on link "Atzīmes" at bounding box center [86, 336] width 142 height 26
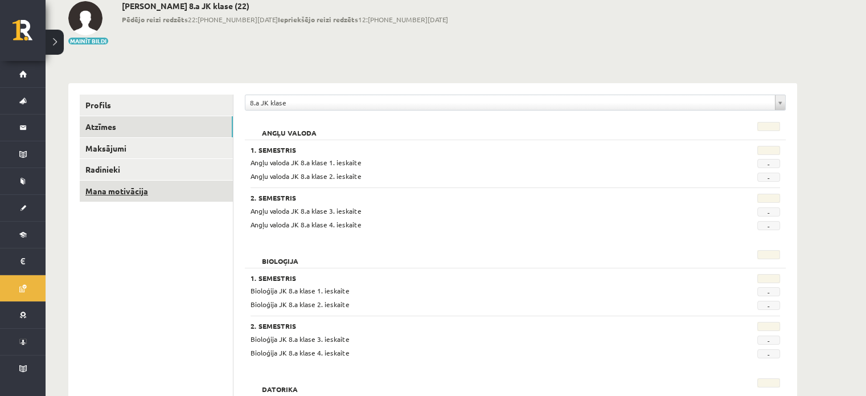
click at [164, 198] on link "Mana motivācija" at bounding box center [156, 191] width 153 height 21
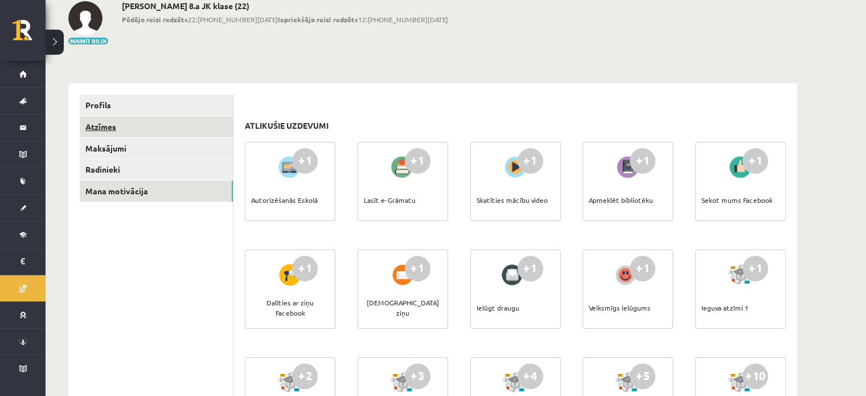
click at [164, 129] on link "Atzīmes" at bounding box center [156, 126] width 153 height 21
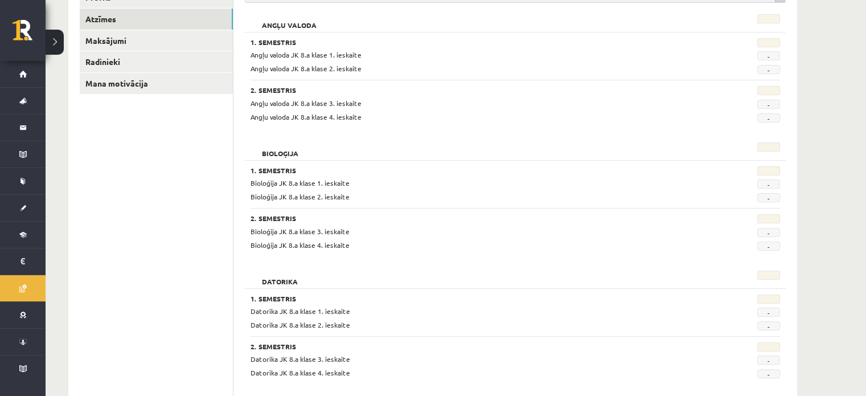
scroll to position [176, 0]
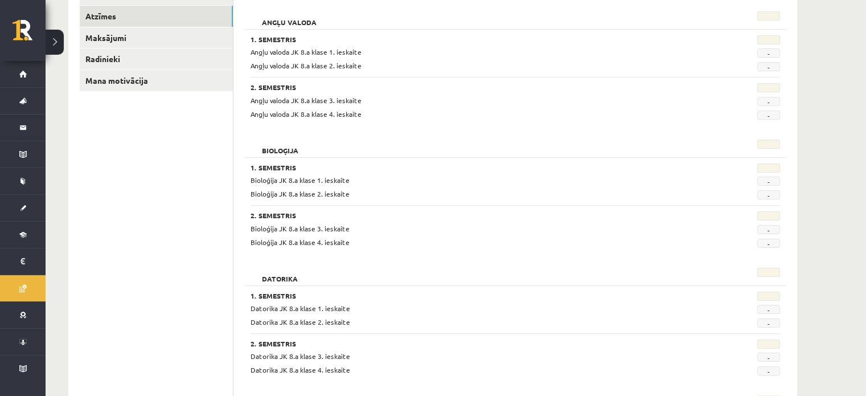
click at [766, 182] on span "-" at bounding box center [769, 181] width 23 height 9
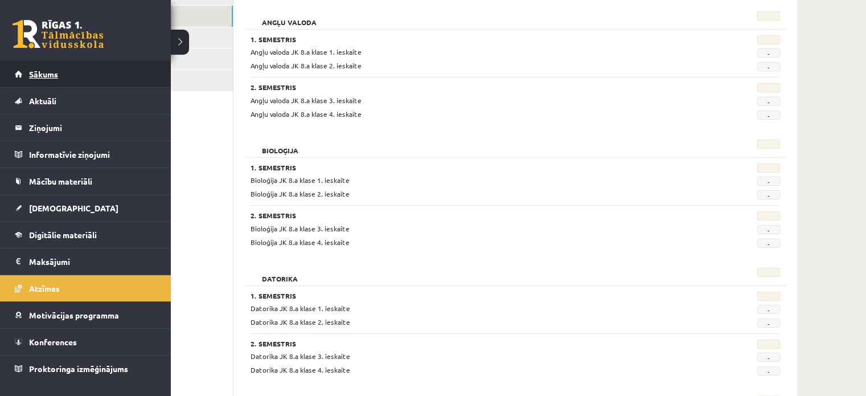
click at [29, 75] on span "Sākums" at bounding box center [43, 74] width 29 height 10
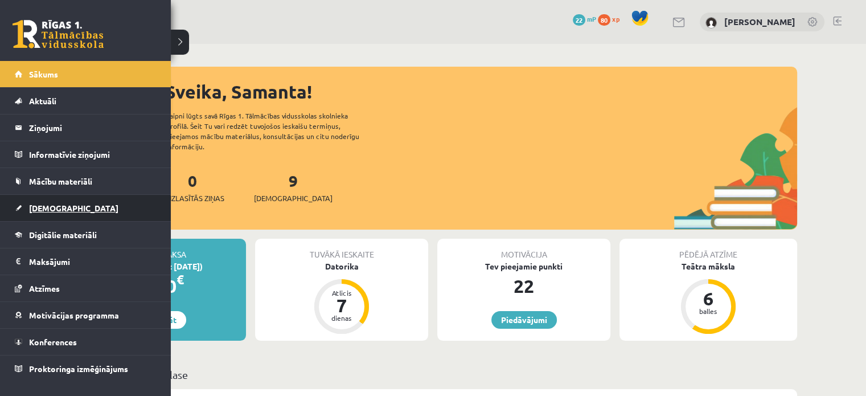
click at [38, 208] on span "[DEMOGRAPHIC_DATA]" at bounding box center [73, 208] width 89 height 10
